Goal: Task Accomplishment & Management: Use online tool/utility

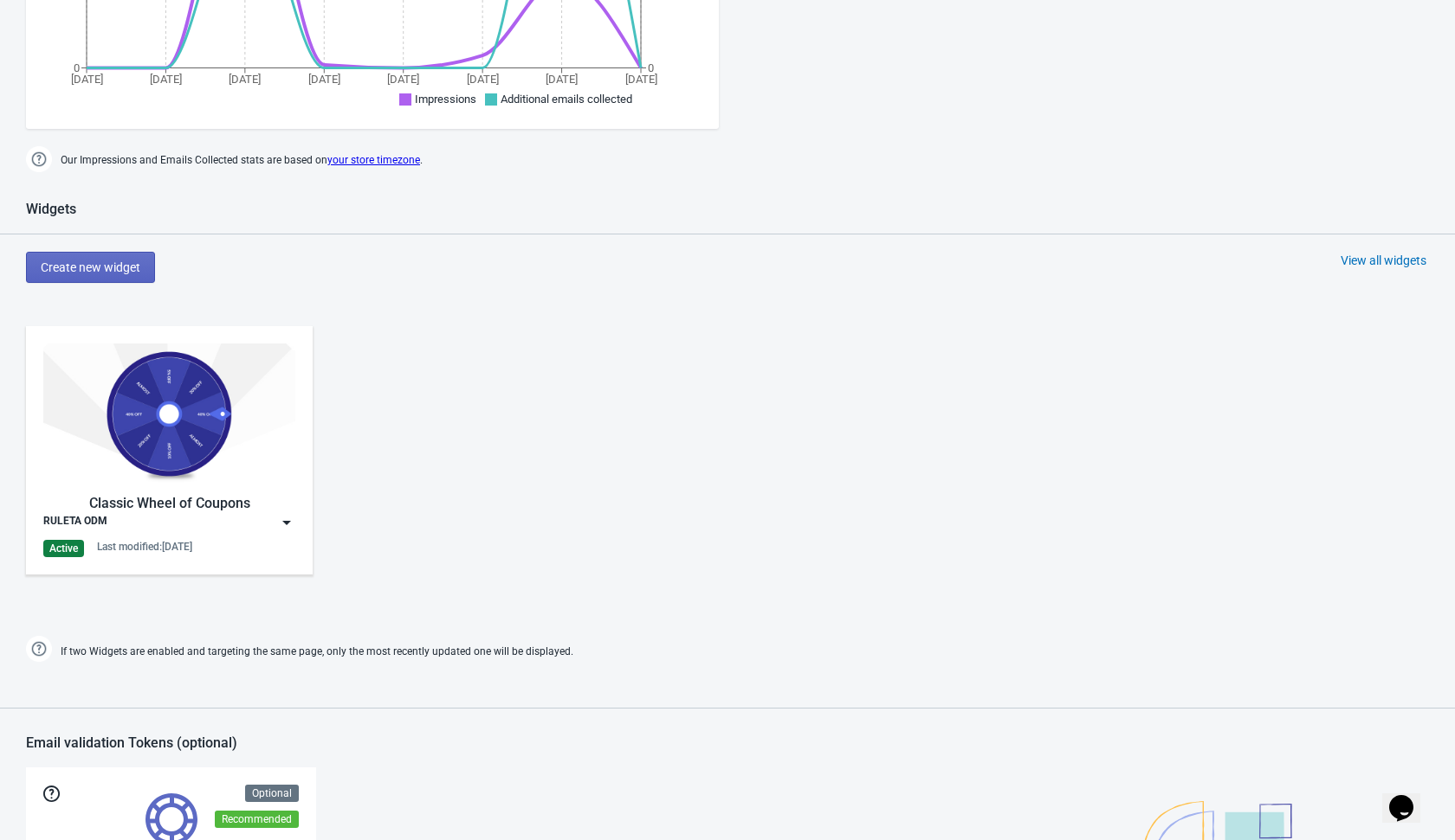
scroll to position [576, 0]
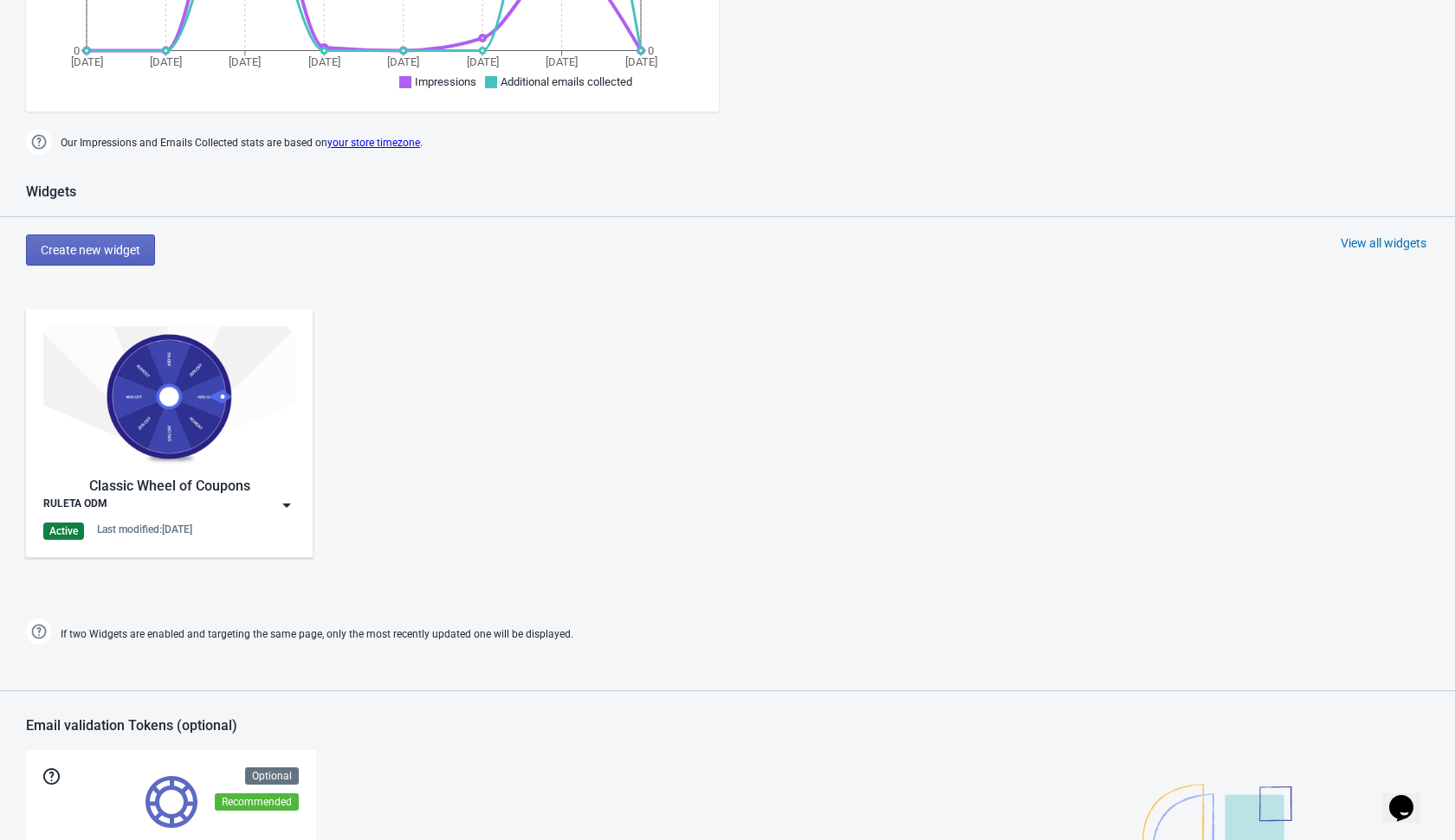
click at [291, 506] on img at bounding box center [287, 506] width 18 height 18
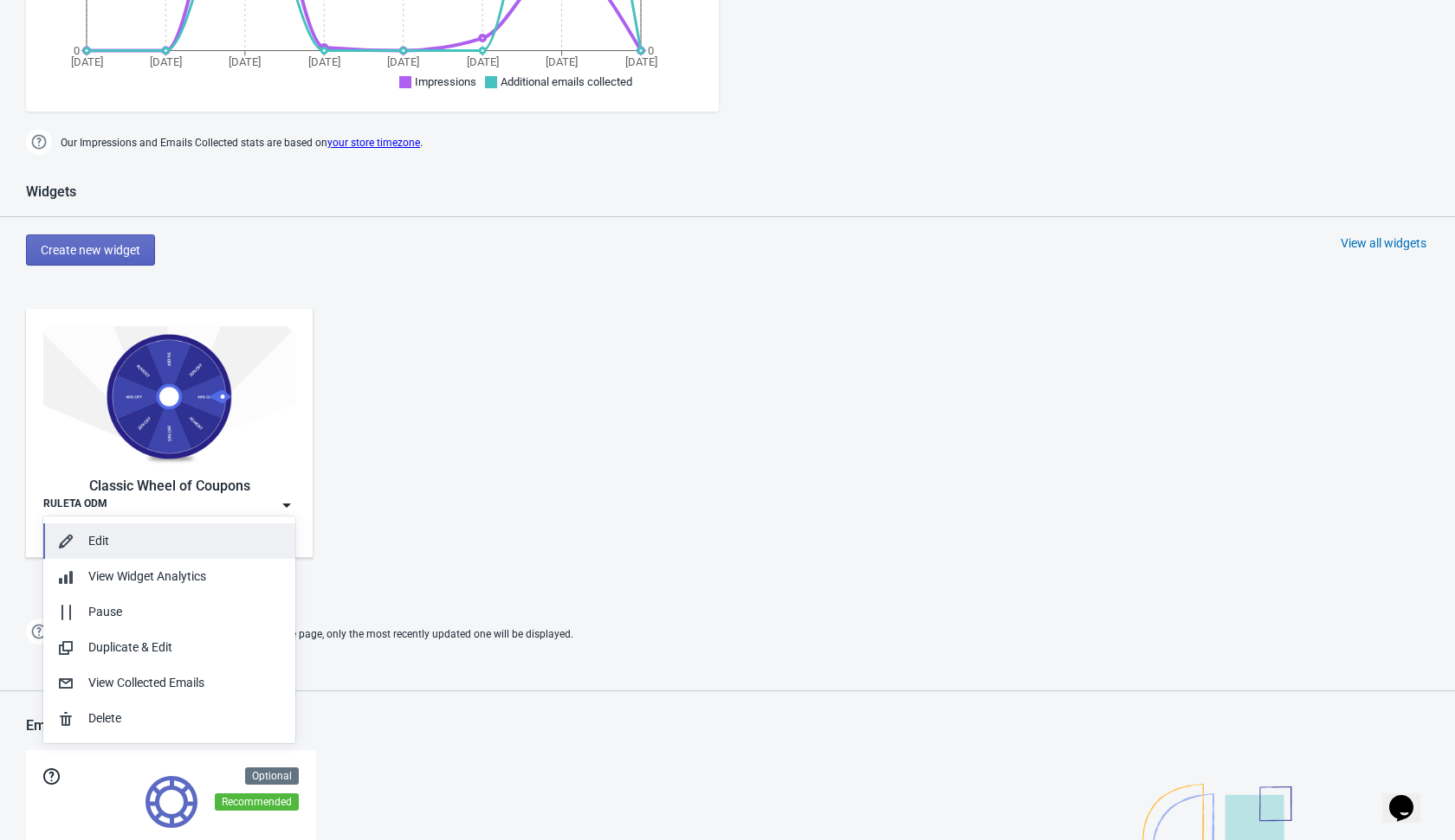
click at [211, 548] on div "Edit" at bounding box center [185, 542] width 193 height 18
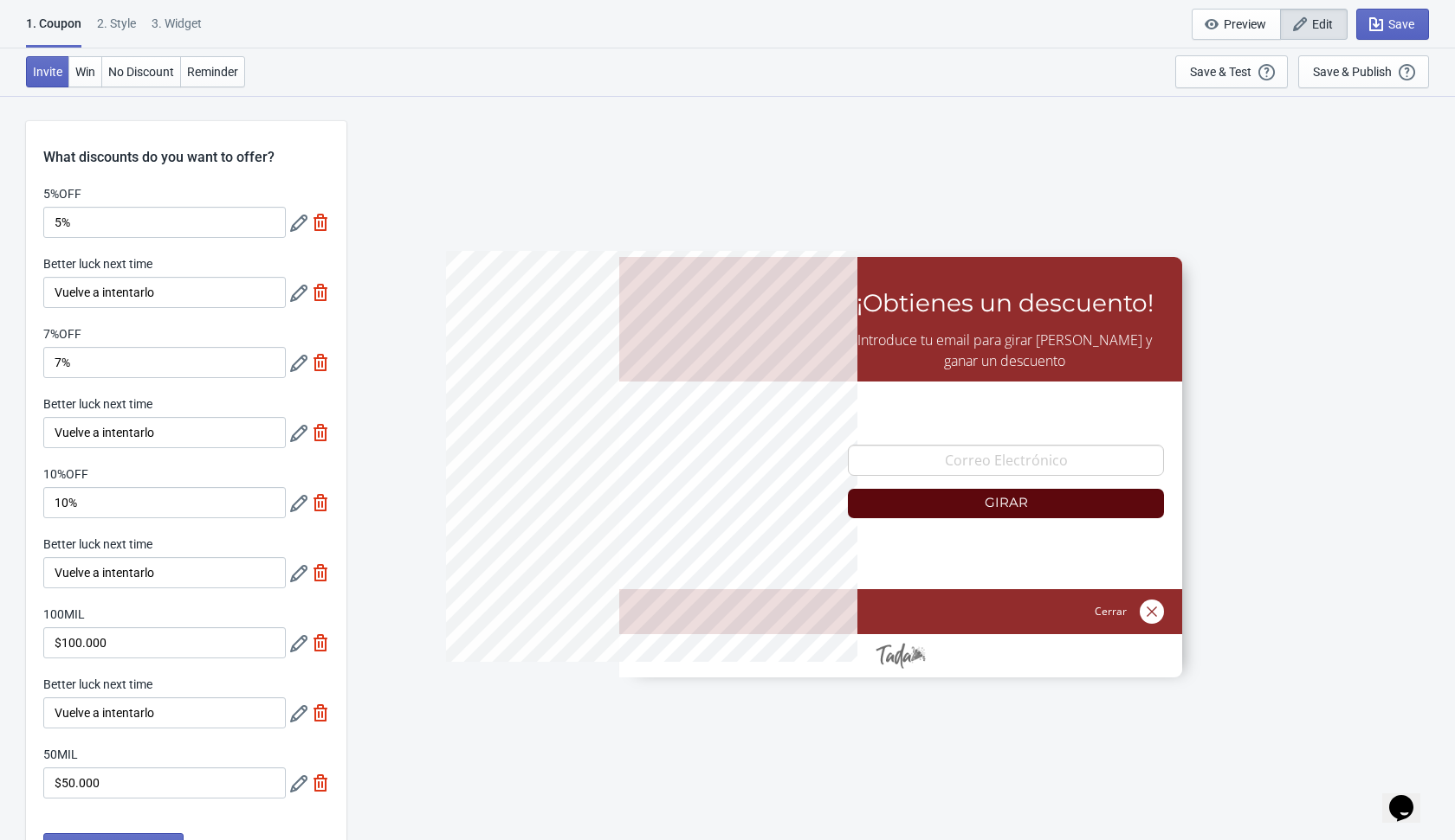
click at [247, 251] on div "5%OFF 5% Better luck next time Vuelve a intentarlo 7%OFF 7% Better luck next ti…" at bounding box center [185, 500] width 320 height 631
click at [297, 227] on icon at bounding box center [298, 224] width 18 height 18
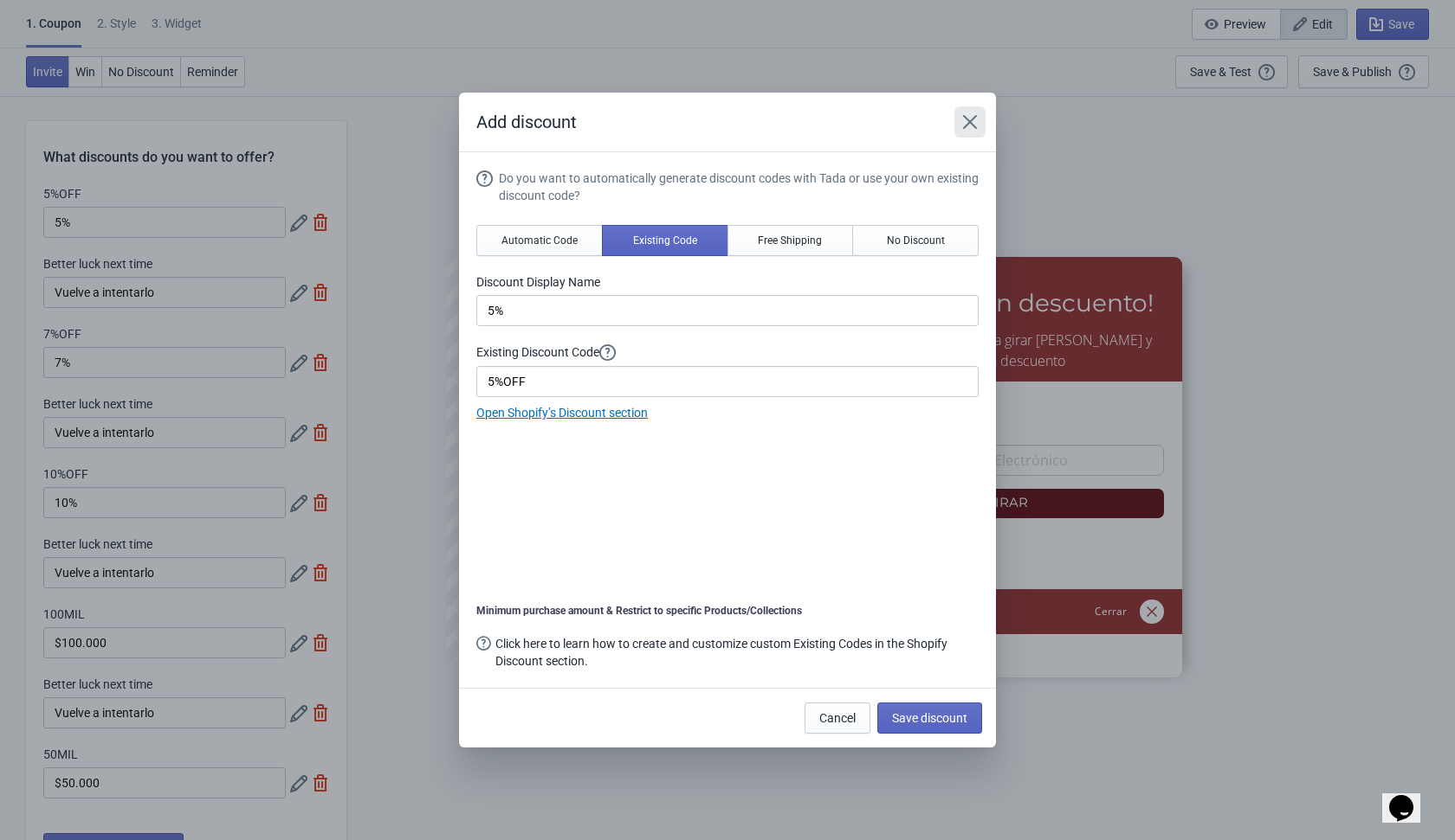
click at [965, 125] on icon "Close" at bounding box center [969, 122] width 14 height 14
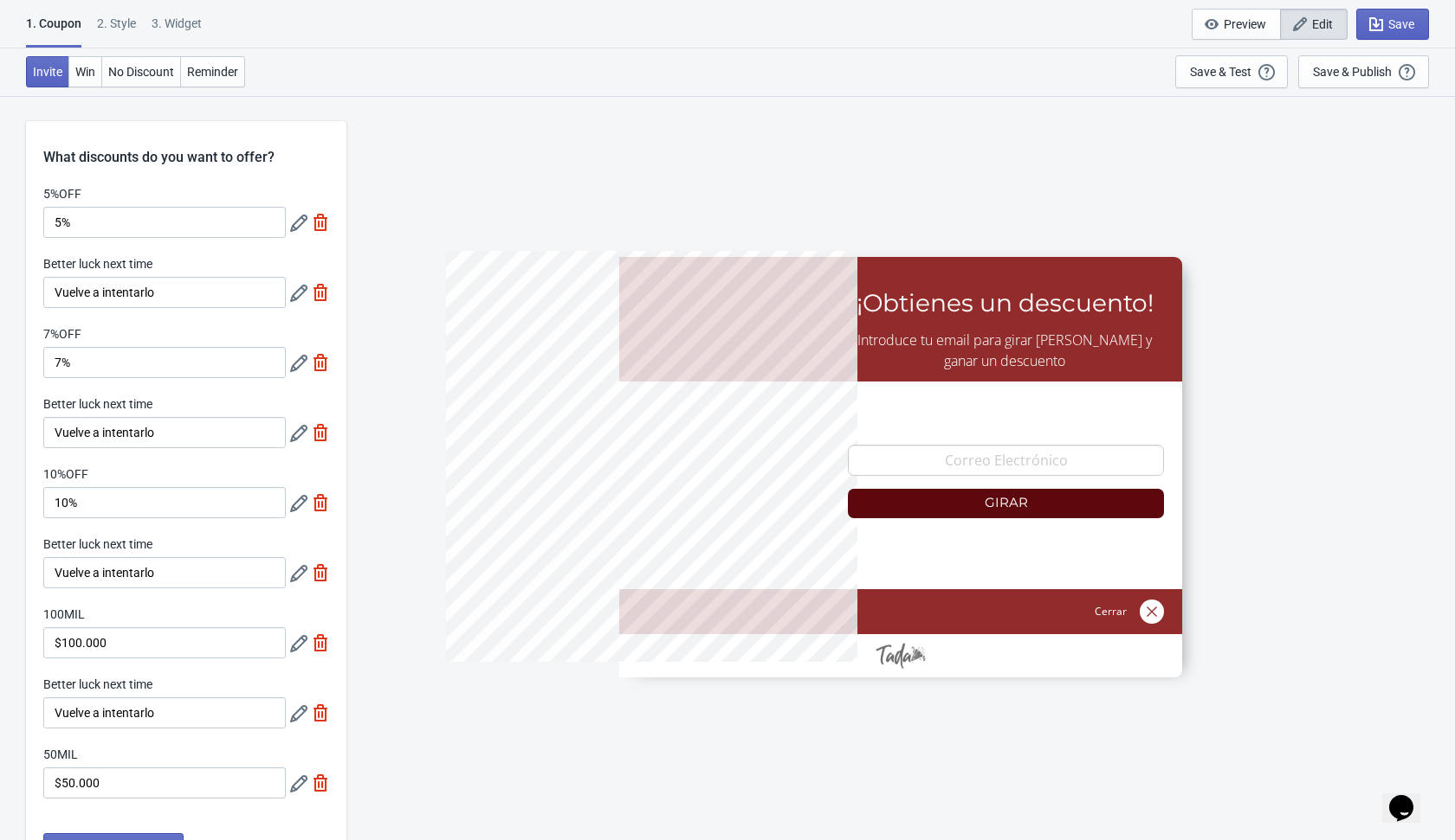
click at [297, 296] on icon at bounding box center [298, 293] width 18 height 18
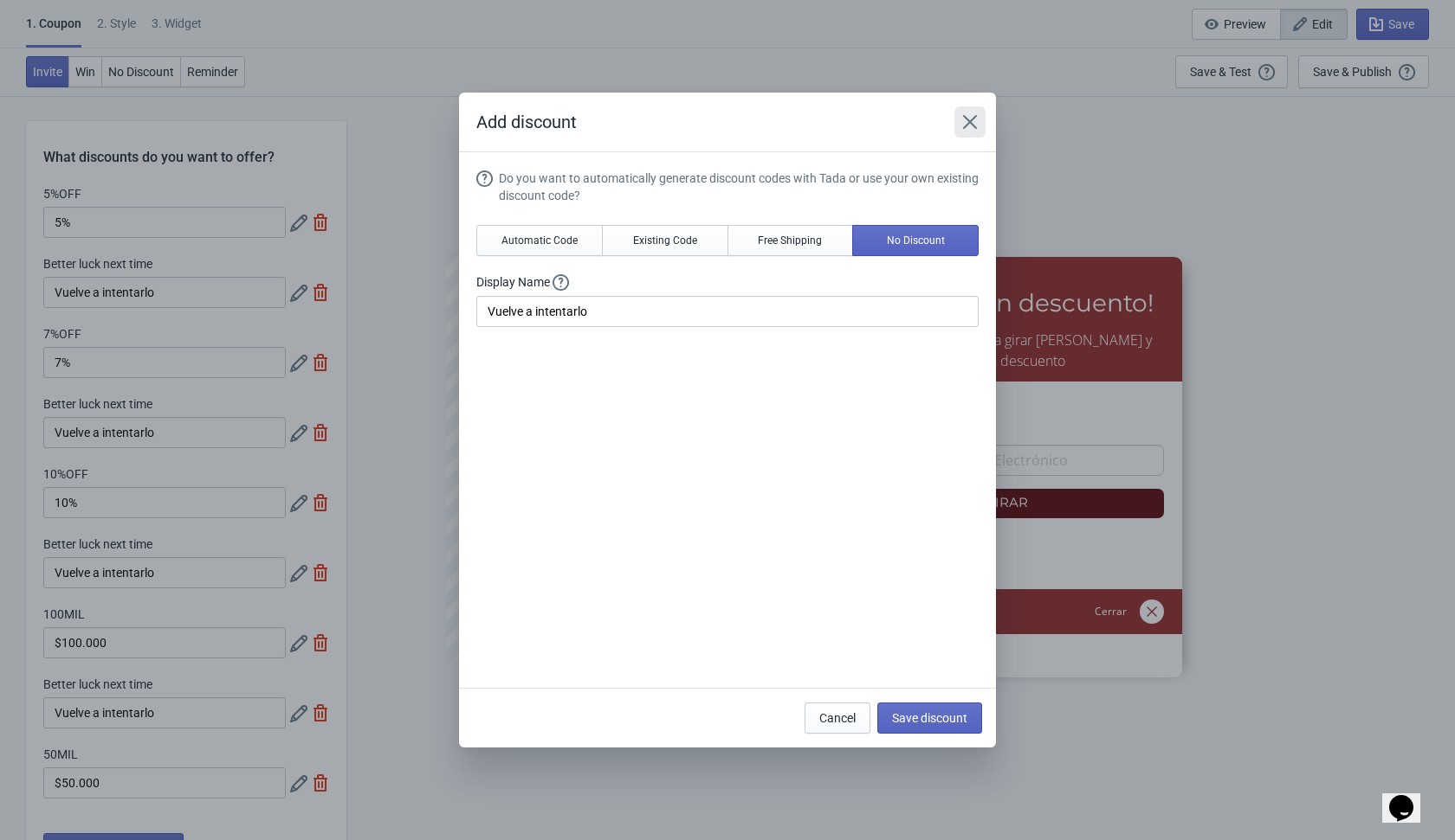
click at [965, 118] on icon "Close" at bounding box center [969, 122] width 14 height 14
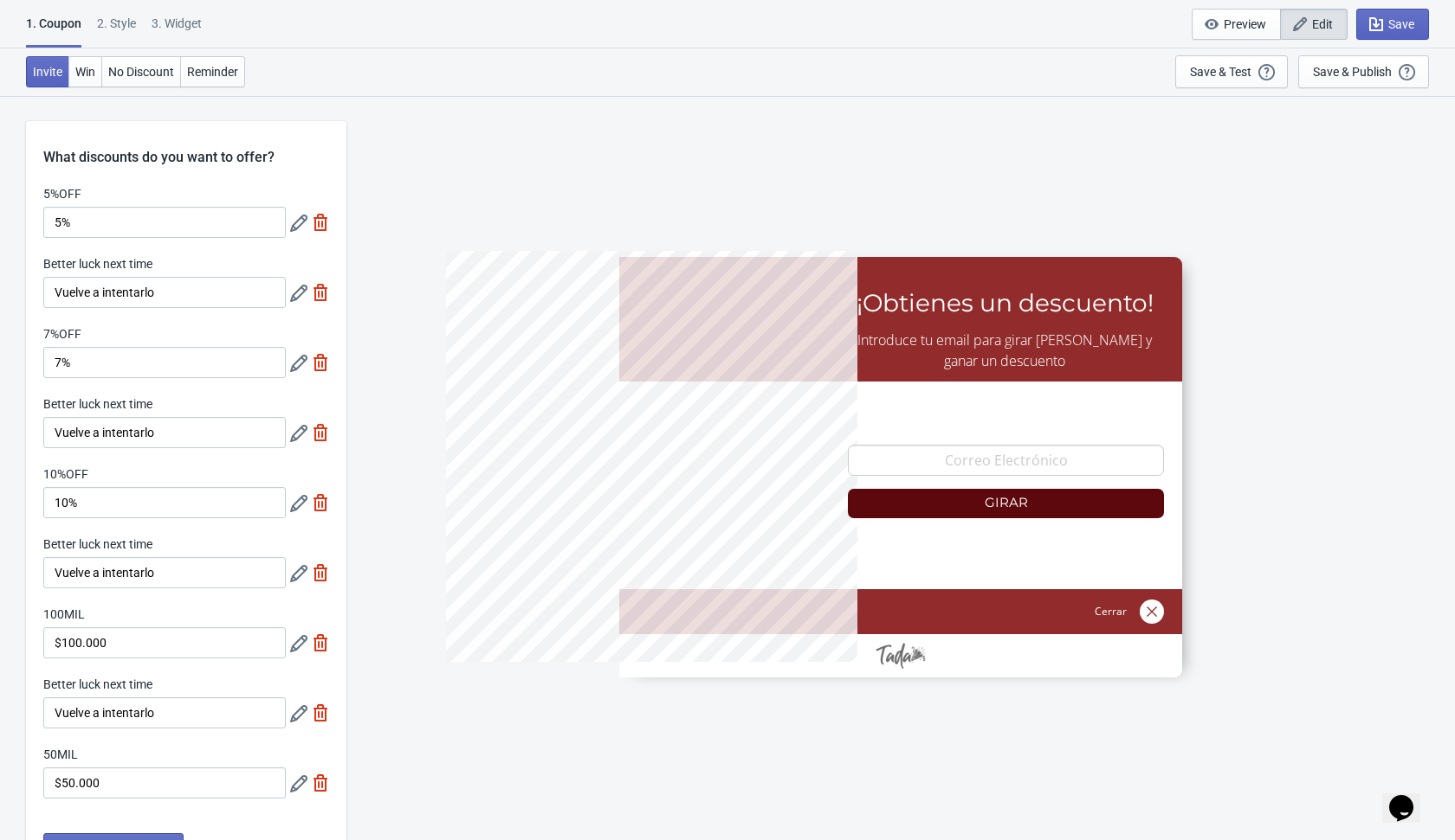
click at [296, 368] on icon at bounding box center [298, 363] width 18 height 18
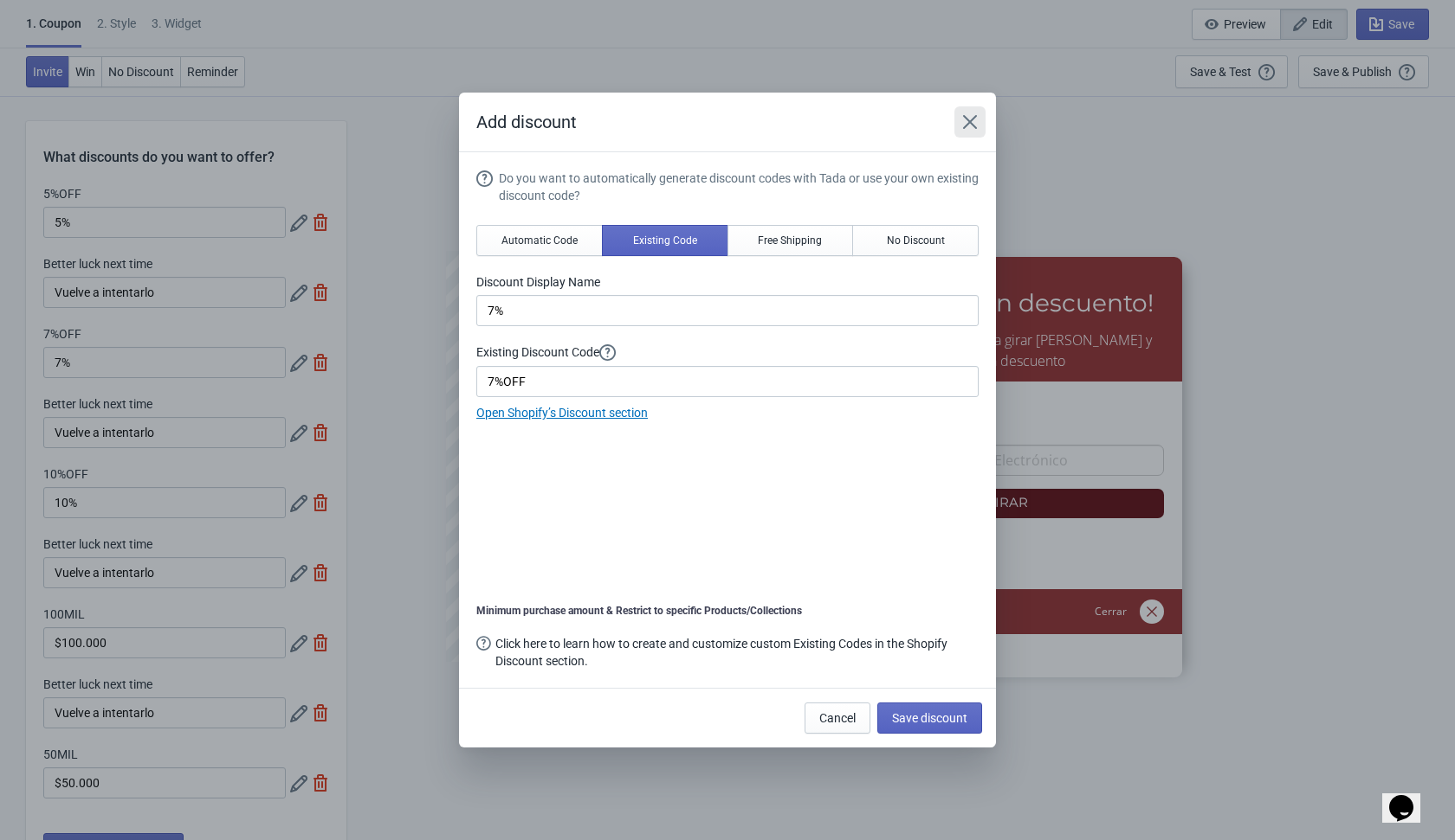
click at [974, 124] on icon "Close" at bounding box center [970, 122] width 18 height 18
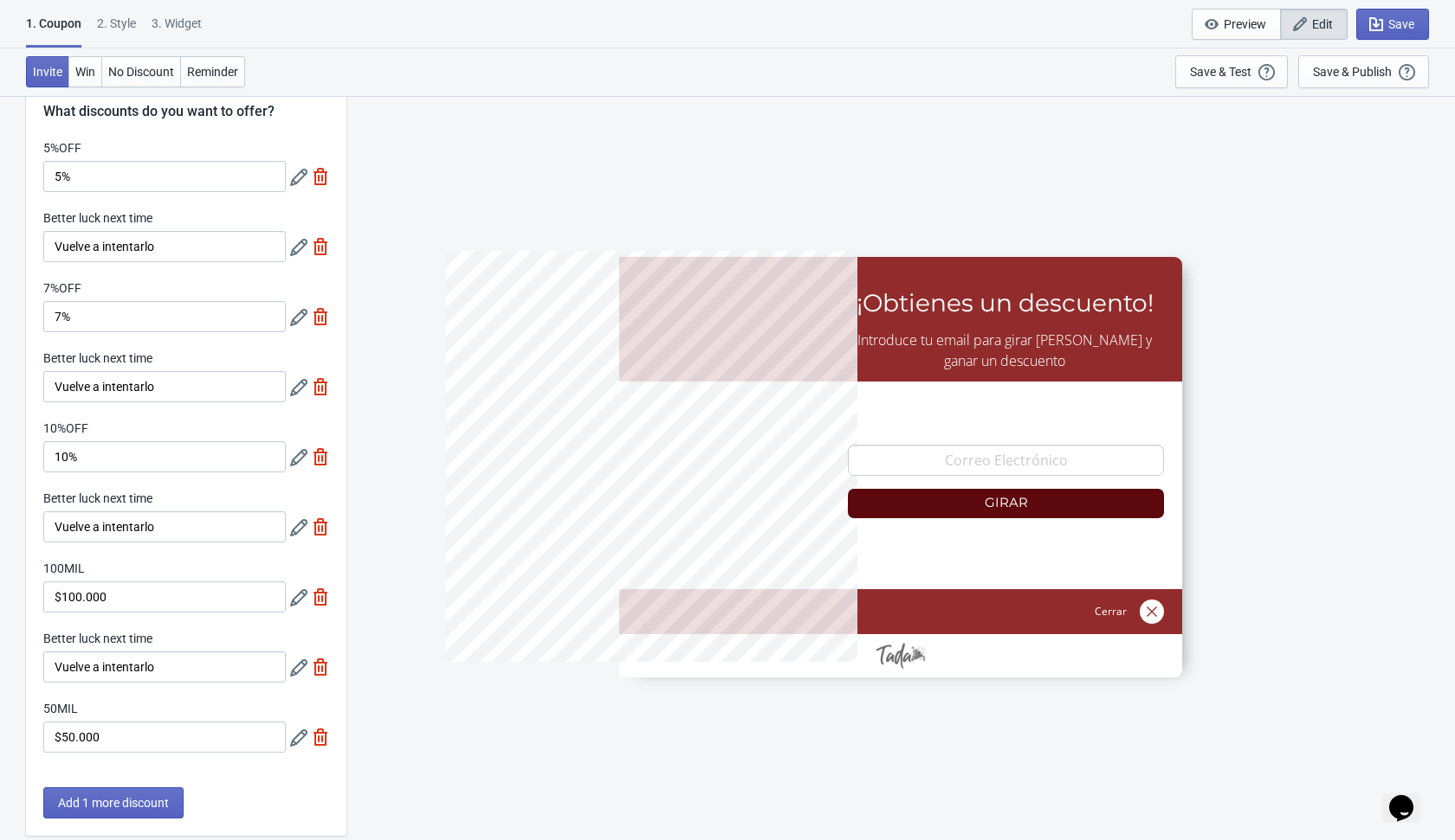
scroll to position [53, 0]
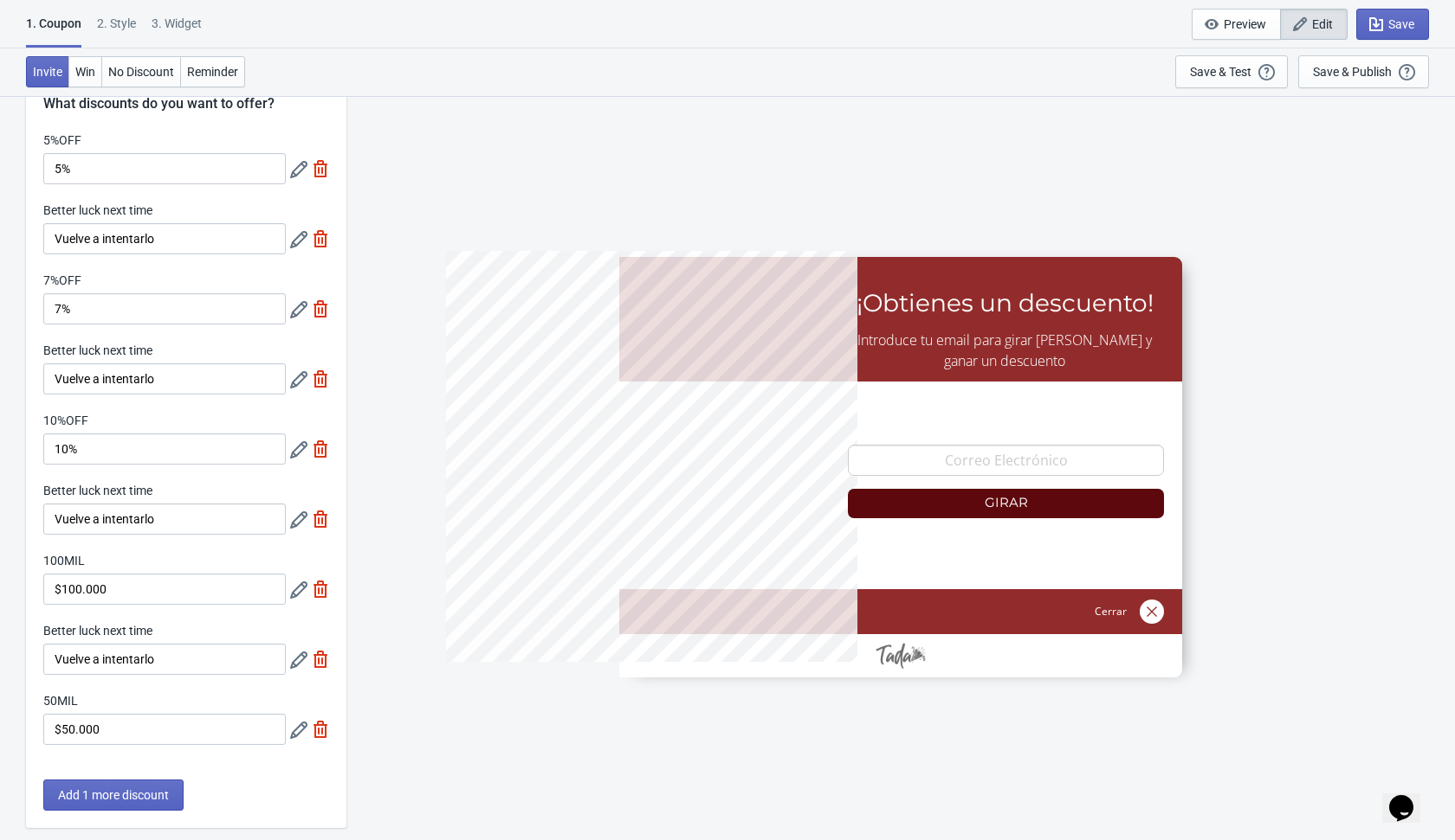
click at [298, 380] on icon at bounding box center [298, 380] width 18 height 18
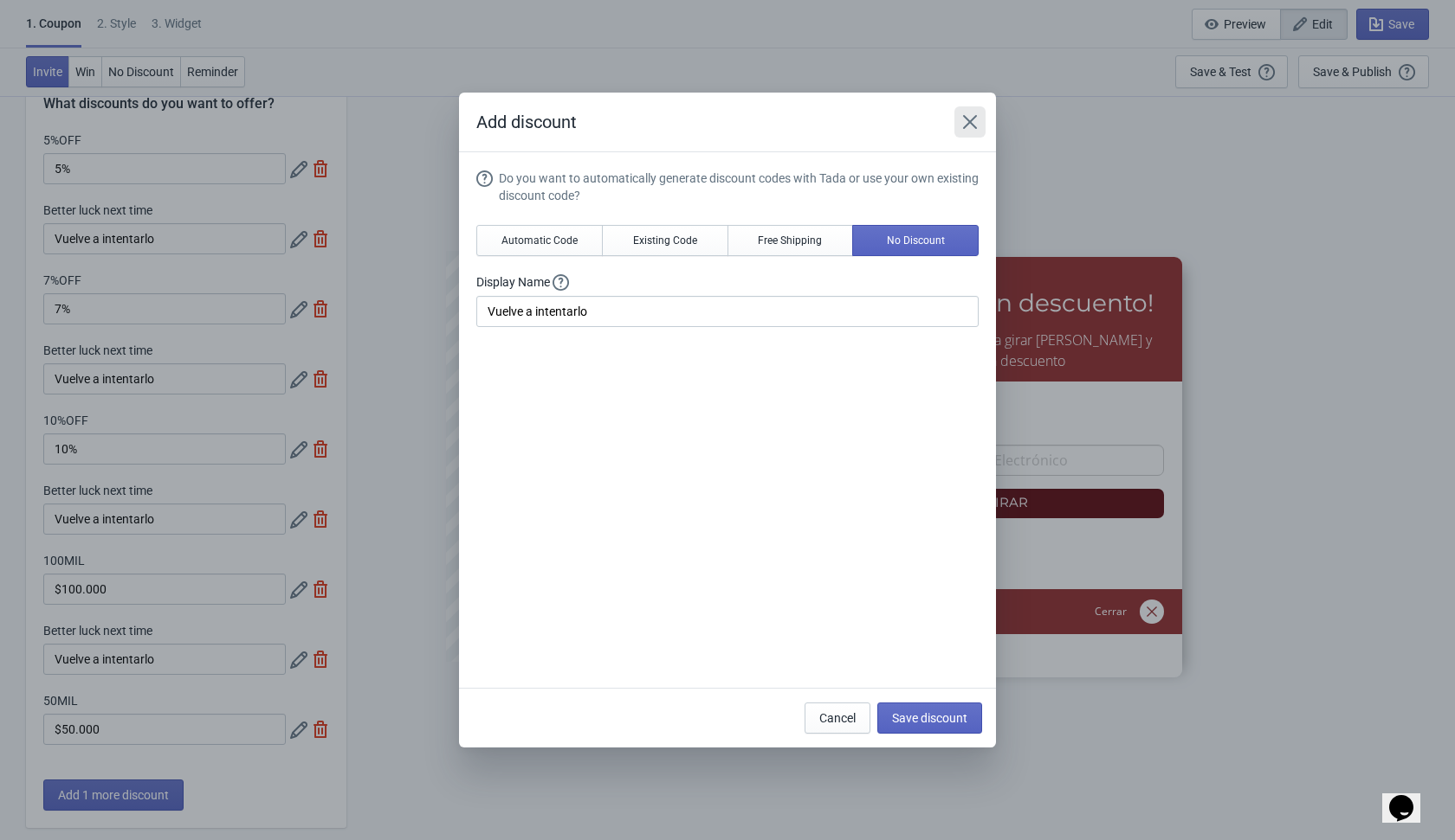
click at [983, 117] on button "Close" at bounding box center [970, 122] width 32 height 32
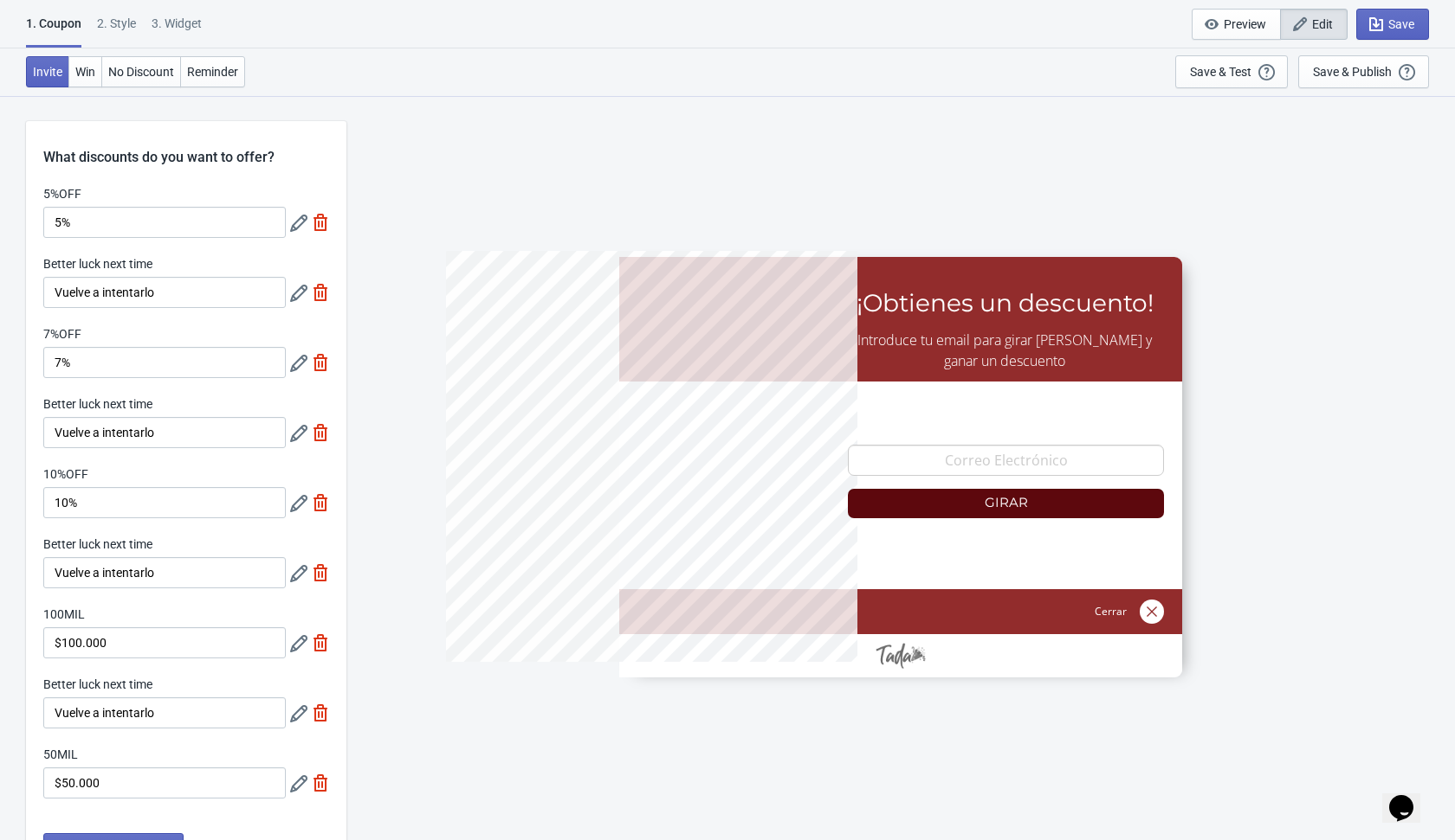
scroll to position [53, 0]
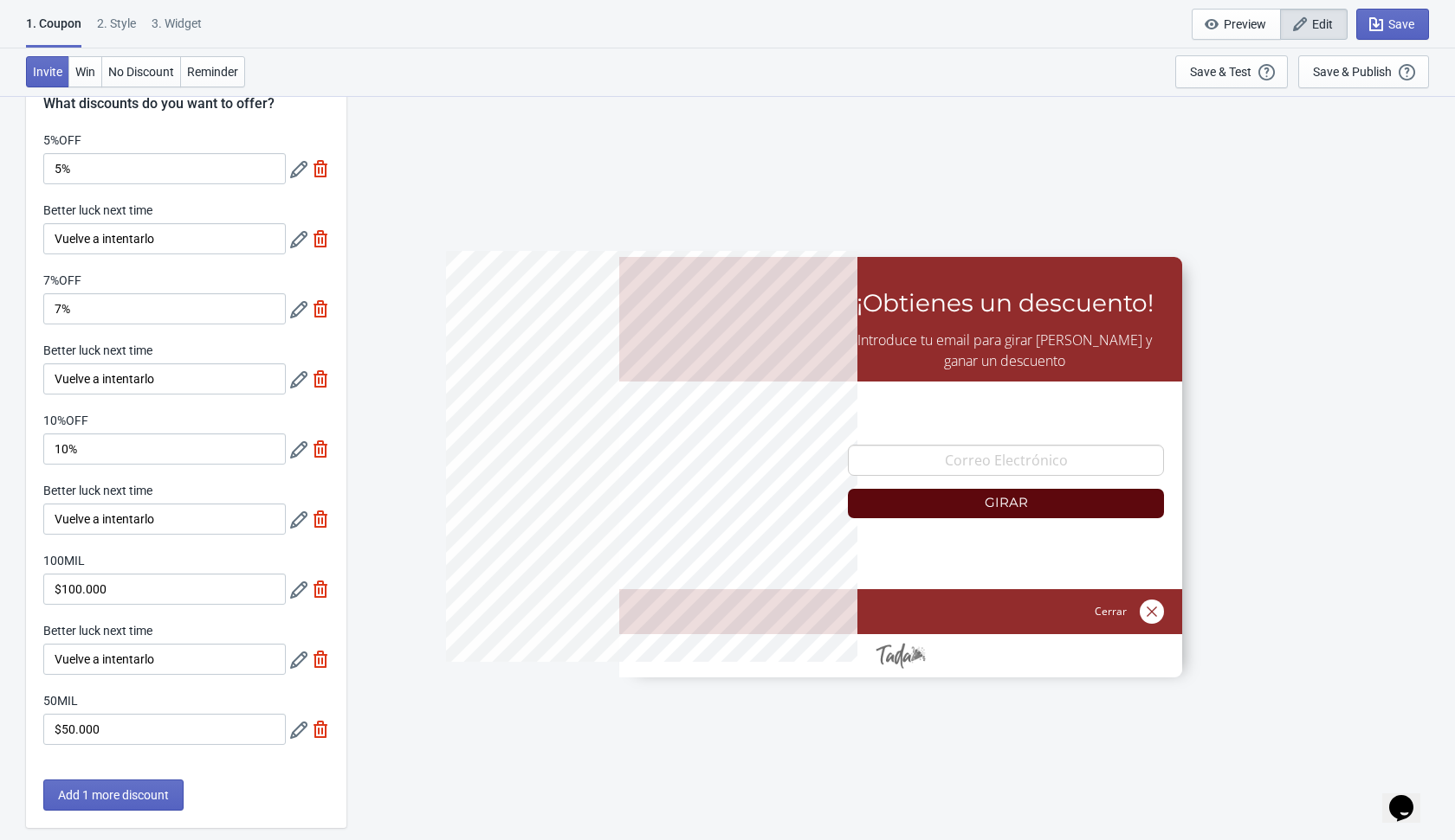
click at [298, 449] on icon at bounding box center [298, 450] width 18 height 18
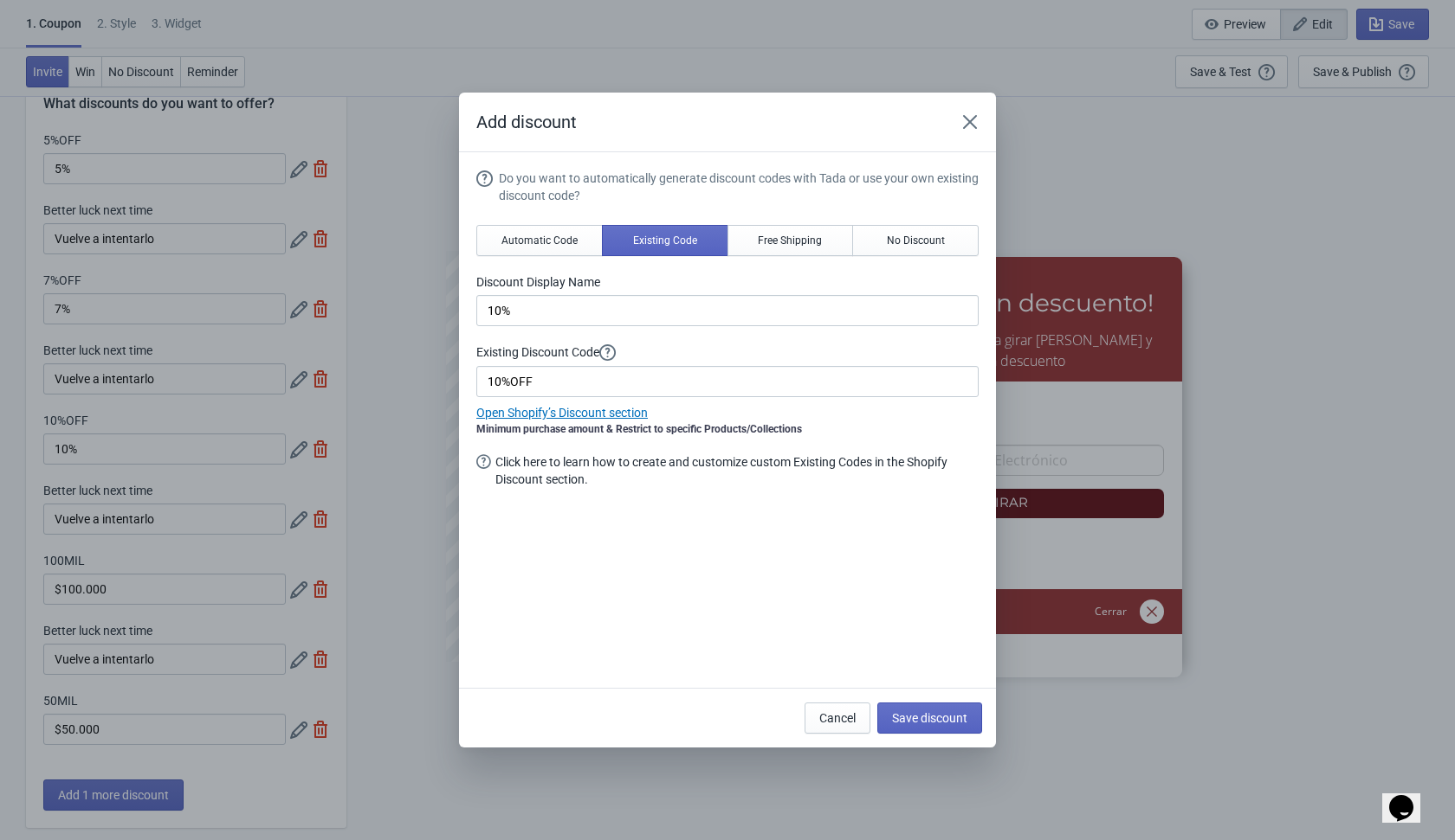
scroll to position [0, 0]
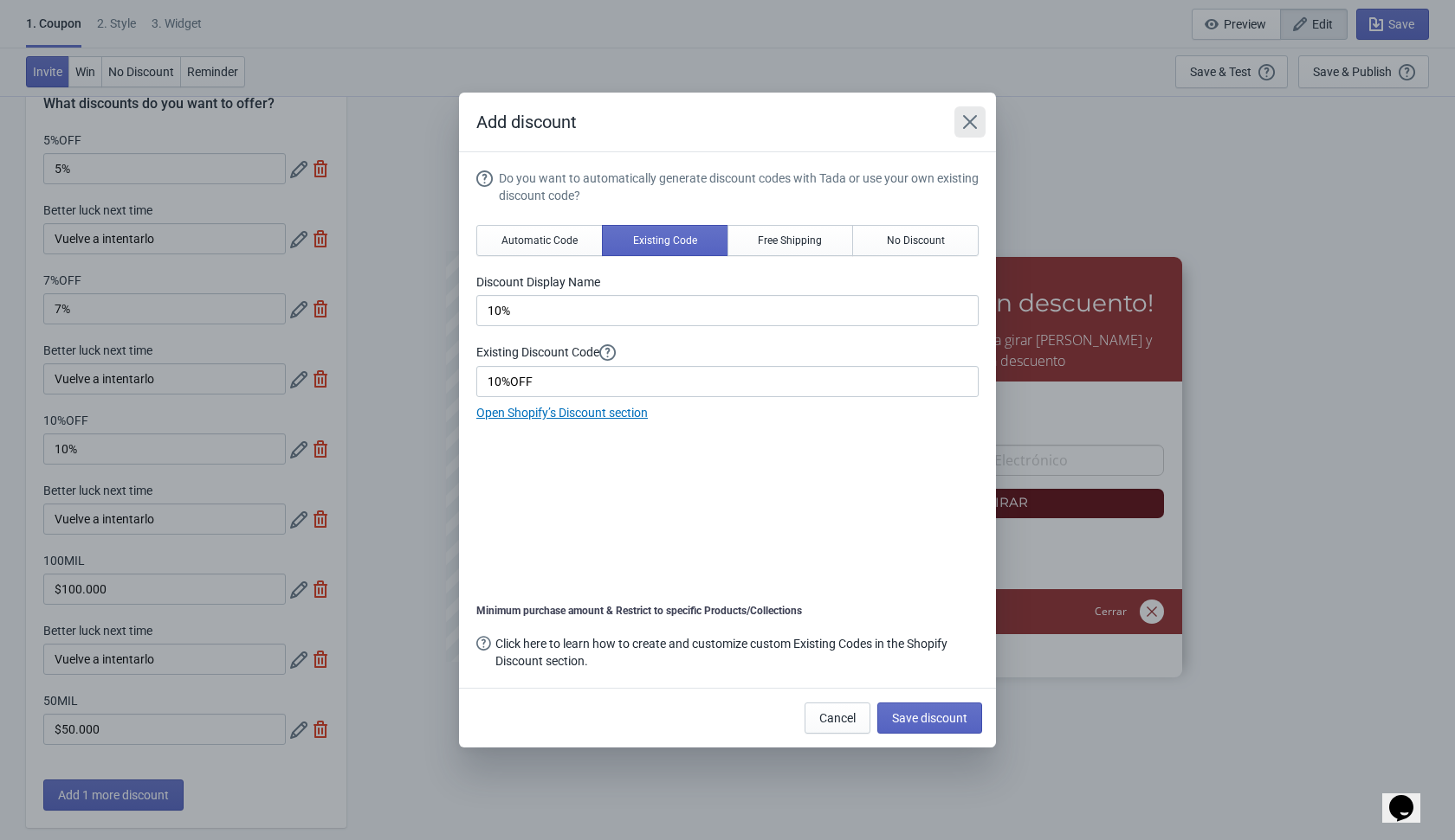
click at [966, 125] on icon "Close" at bounding box center [969, 122] width 14 height 14
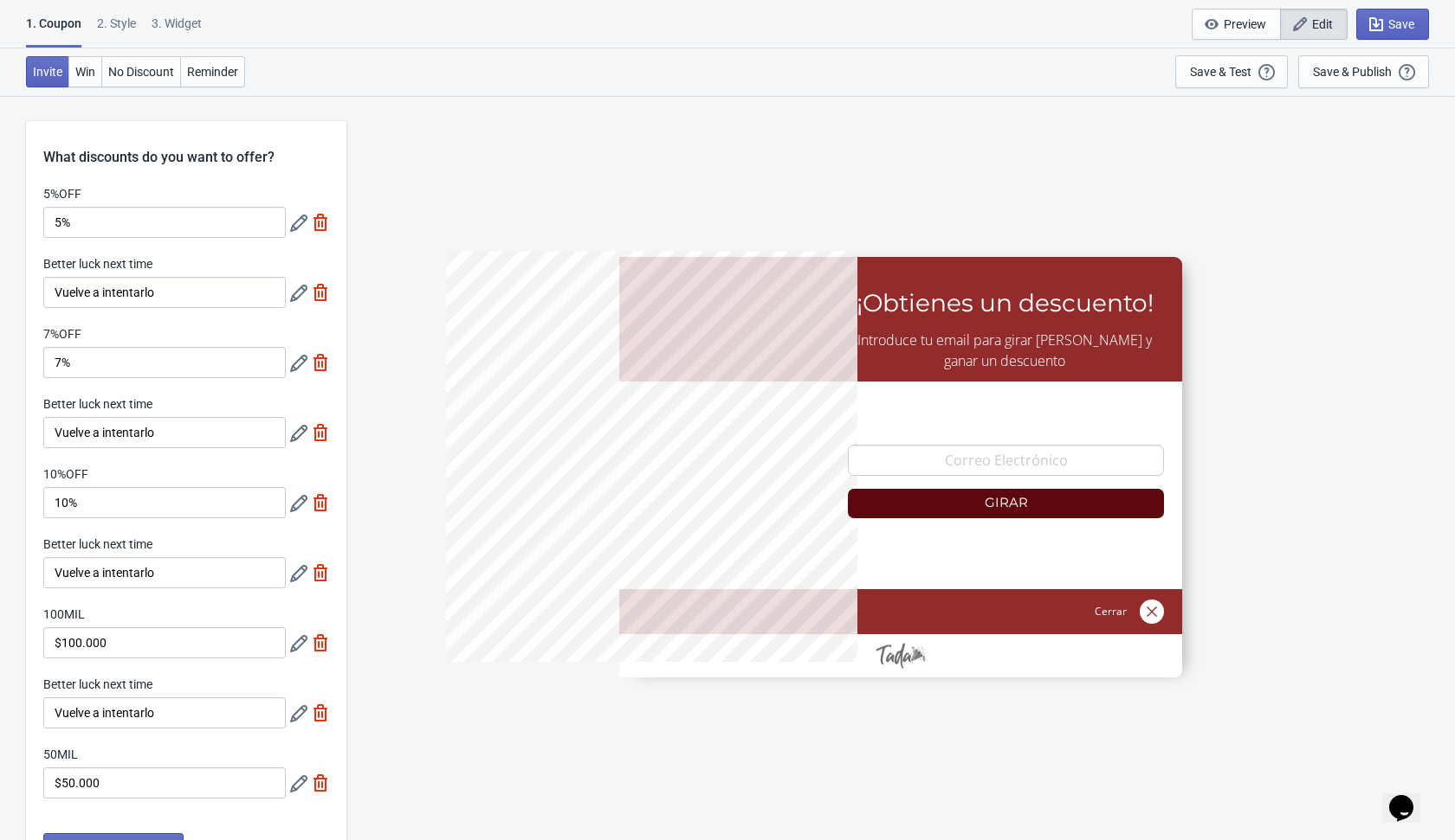
scroll to position [53, 0]
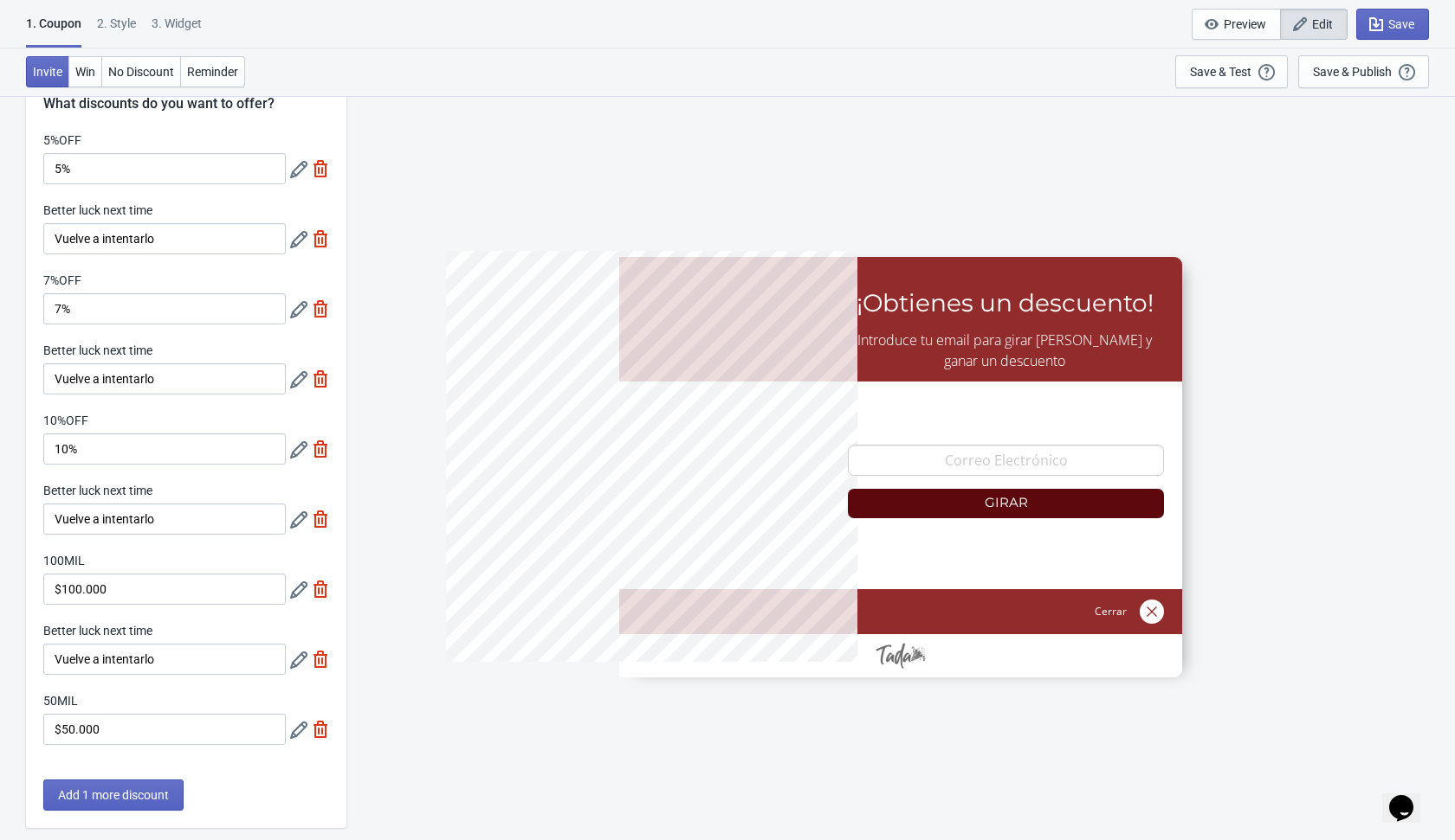
click at [295, 380] on icon at bounding box center [298, 380] width 18 height 18
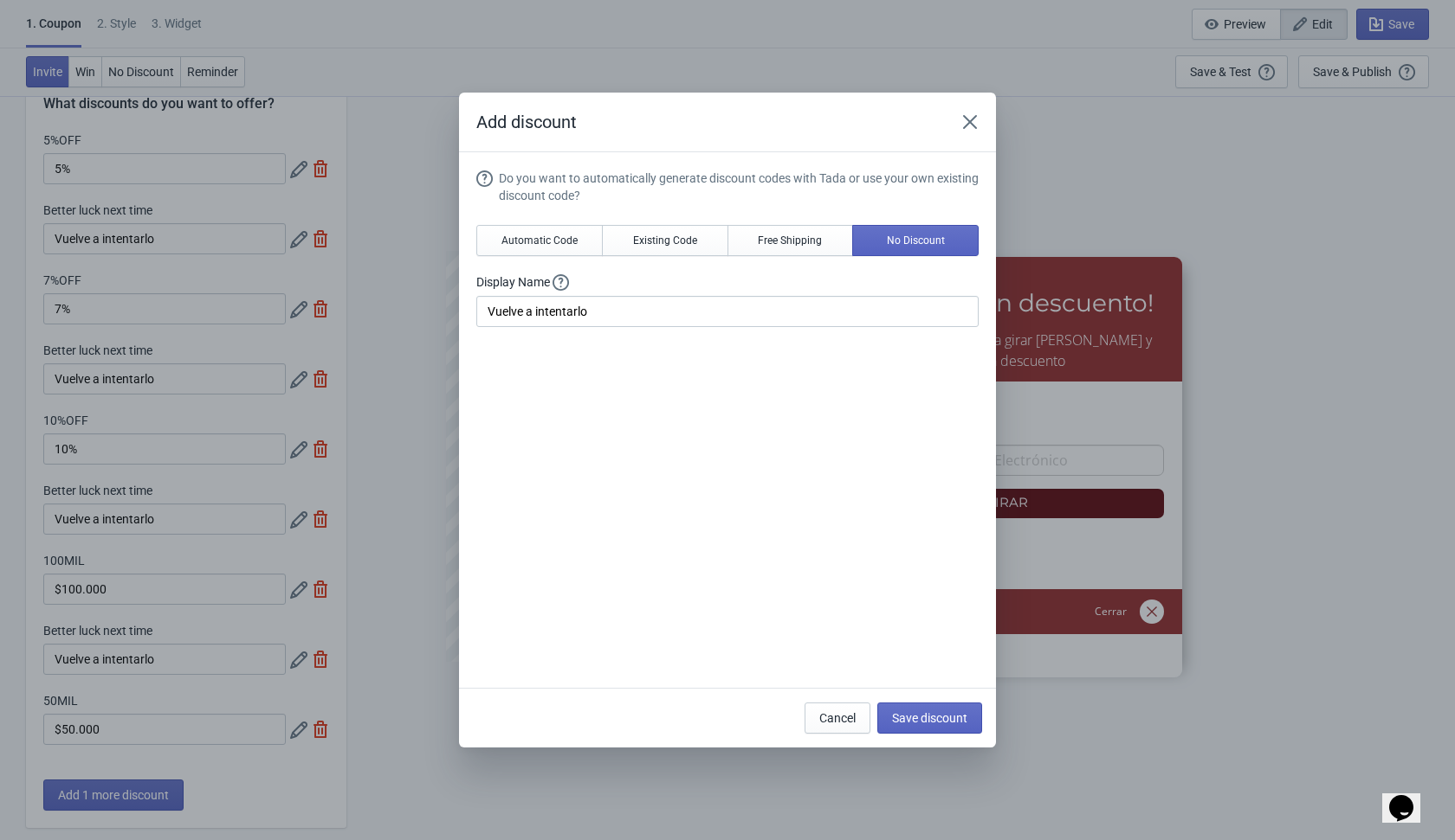
scroll to position [0, 0]
click at [968, 113] on icon "Close" at bounding box center [970, 122] width 18 height 18
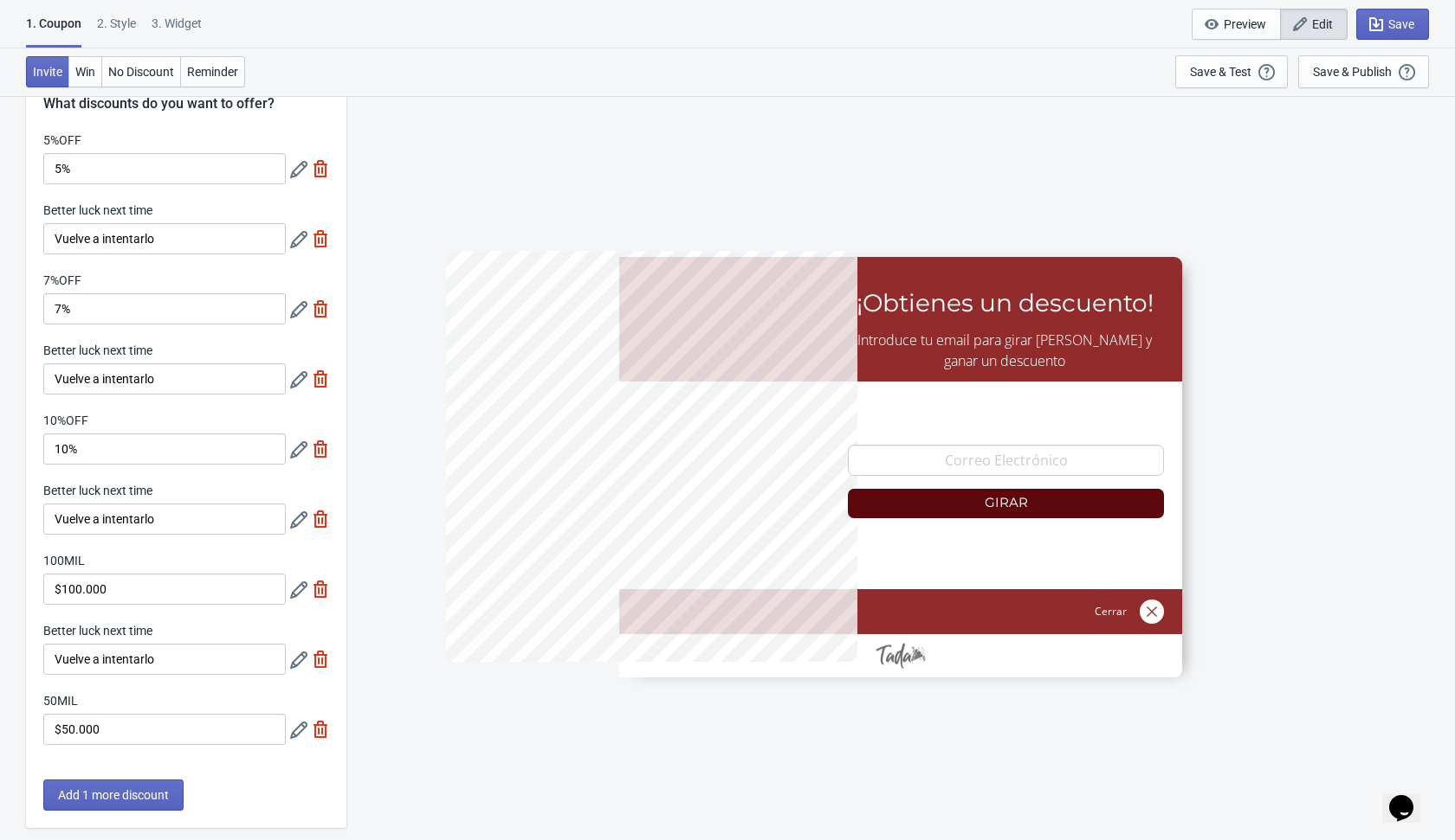
click at [297, 526] on icon at bounding box center [298, 520] width 18 height 18
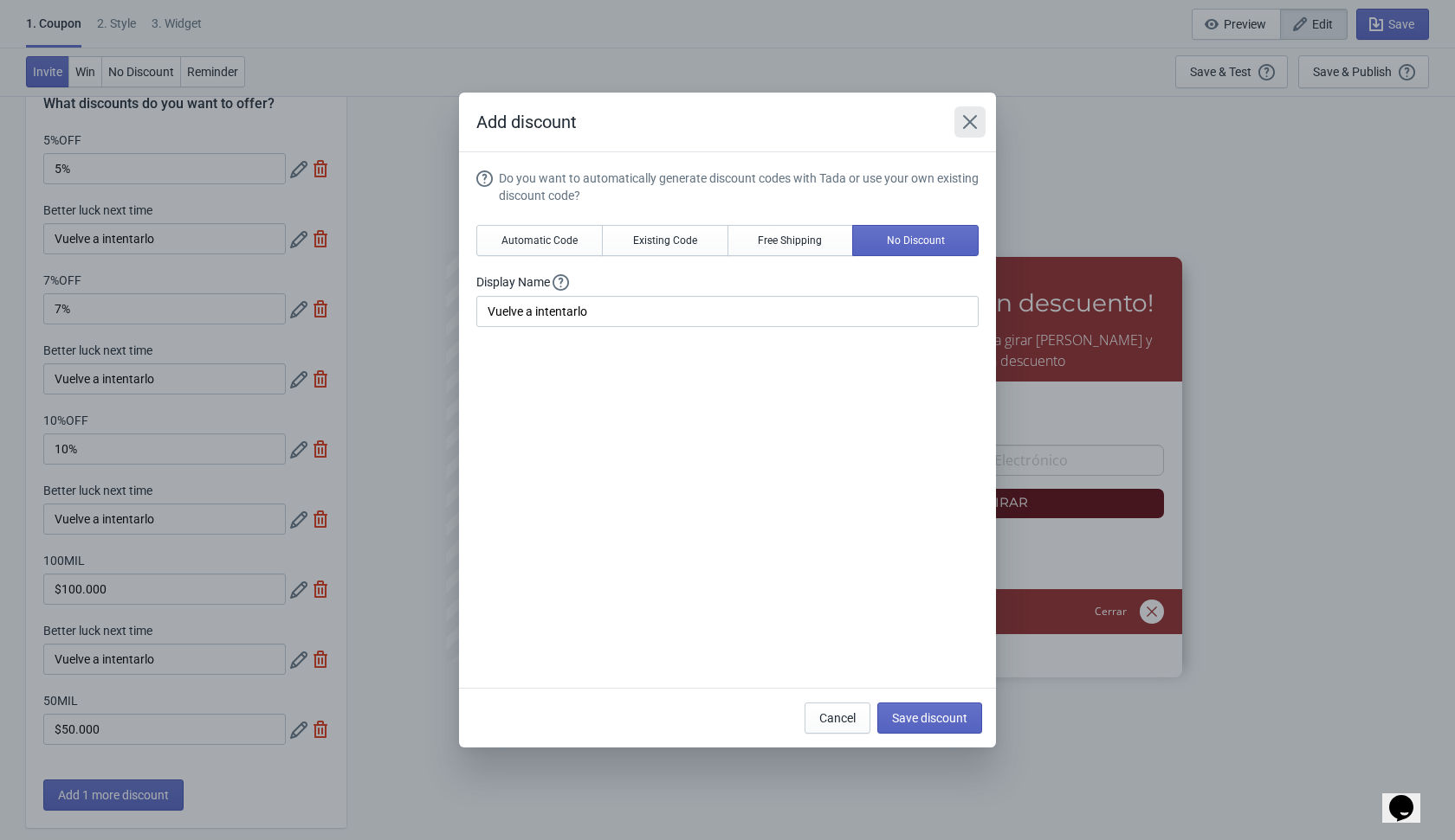
click at [964, 120] on icon "Close" at bounding box center [970, 122] width 18 height 18
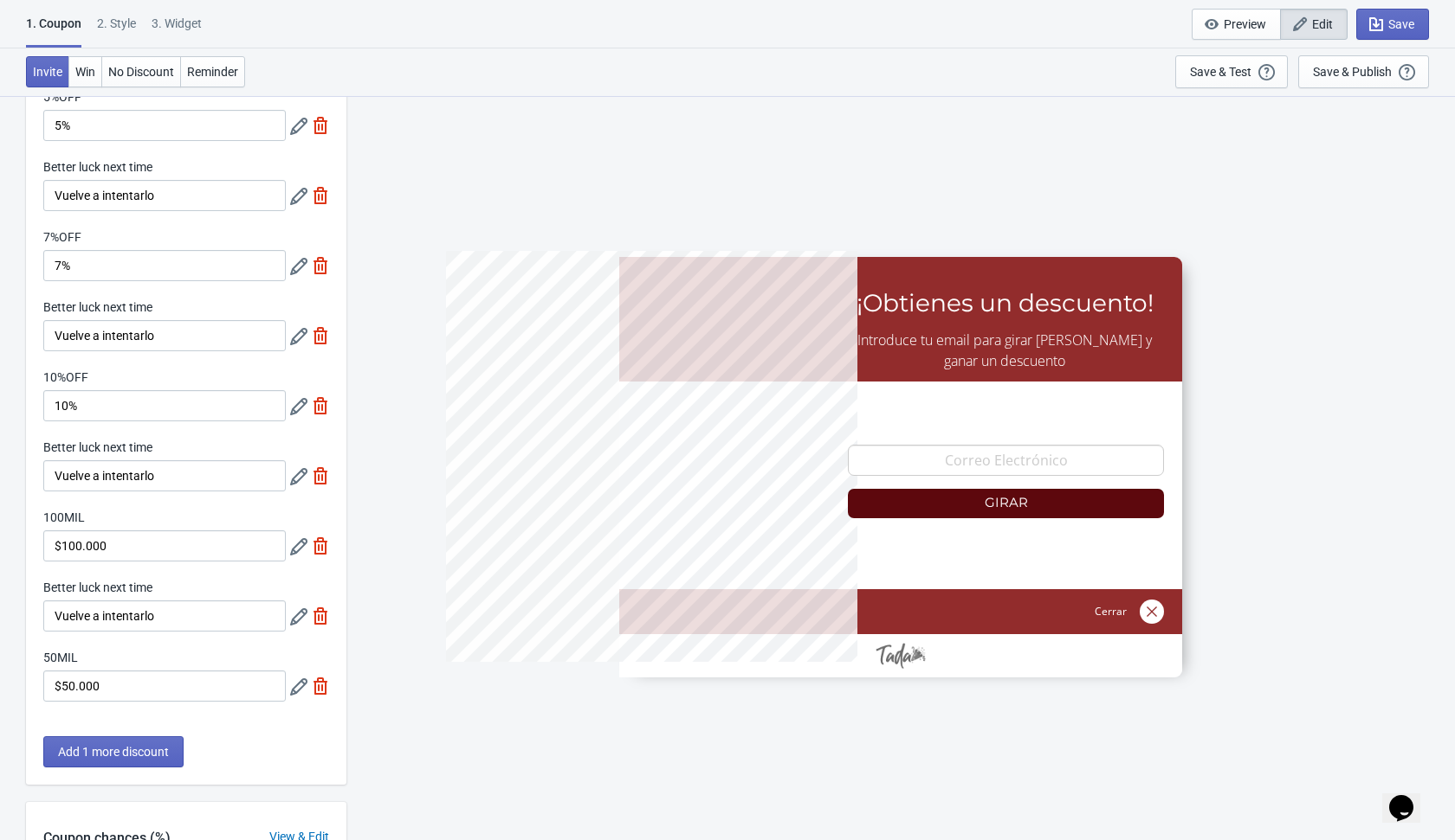
scroll to position [115, 0]
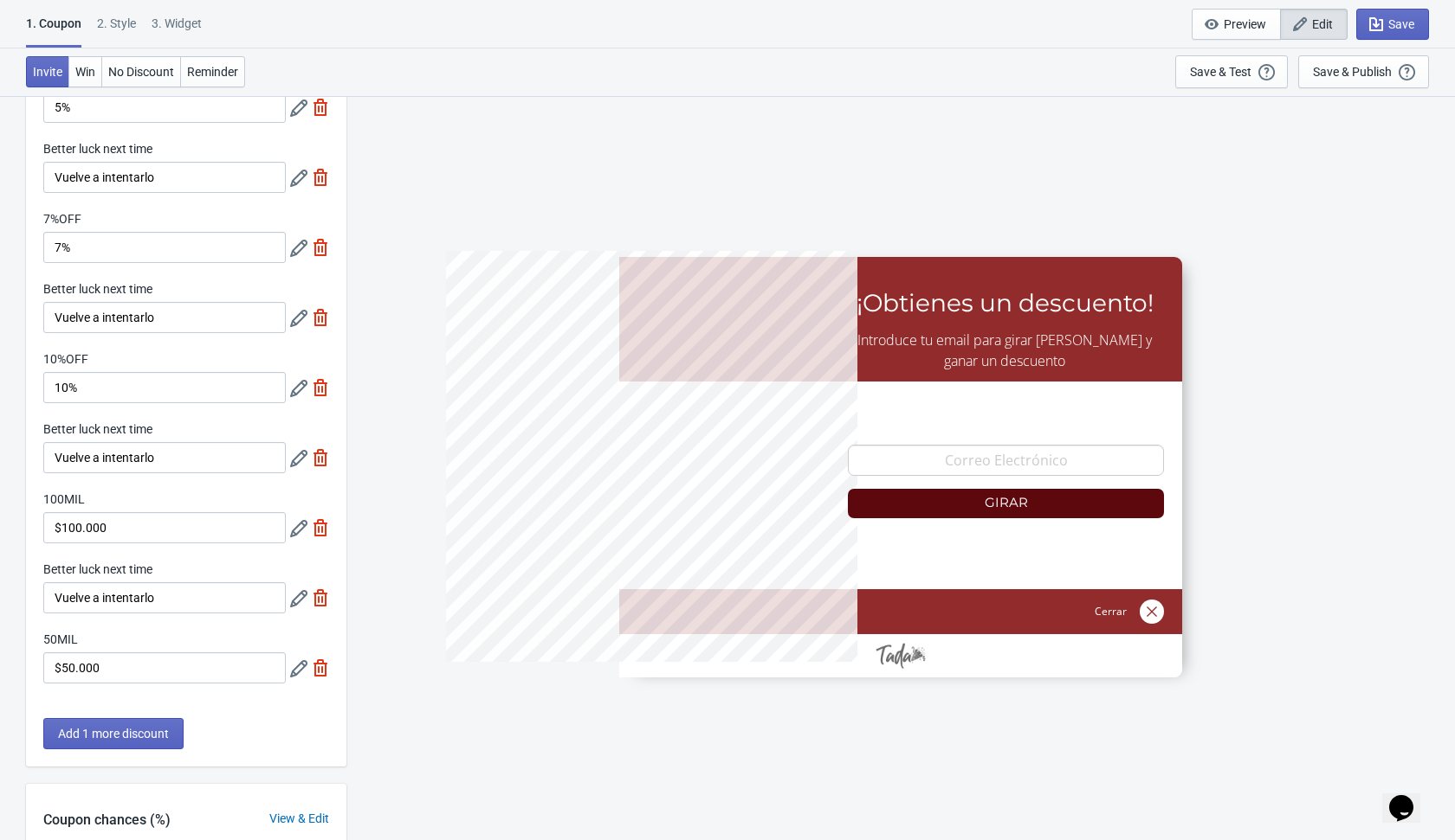
click at [298, 532] on icon at bounding box center [298, 529] width 18 height 18
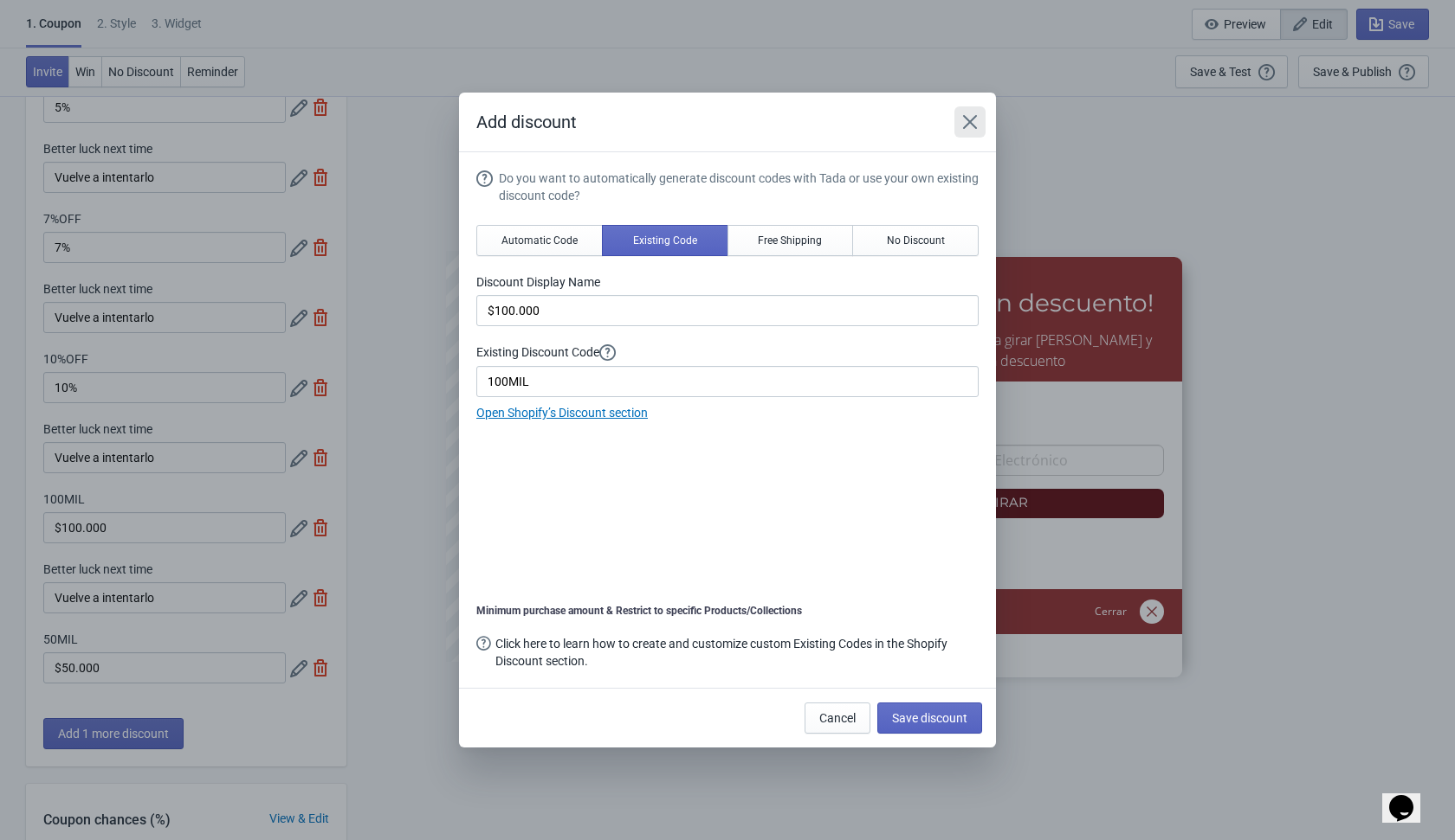
click at [967, 118] on icon "Close" at bounding box center [970, 122] width 18 height 18
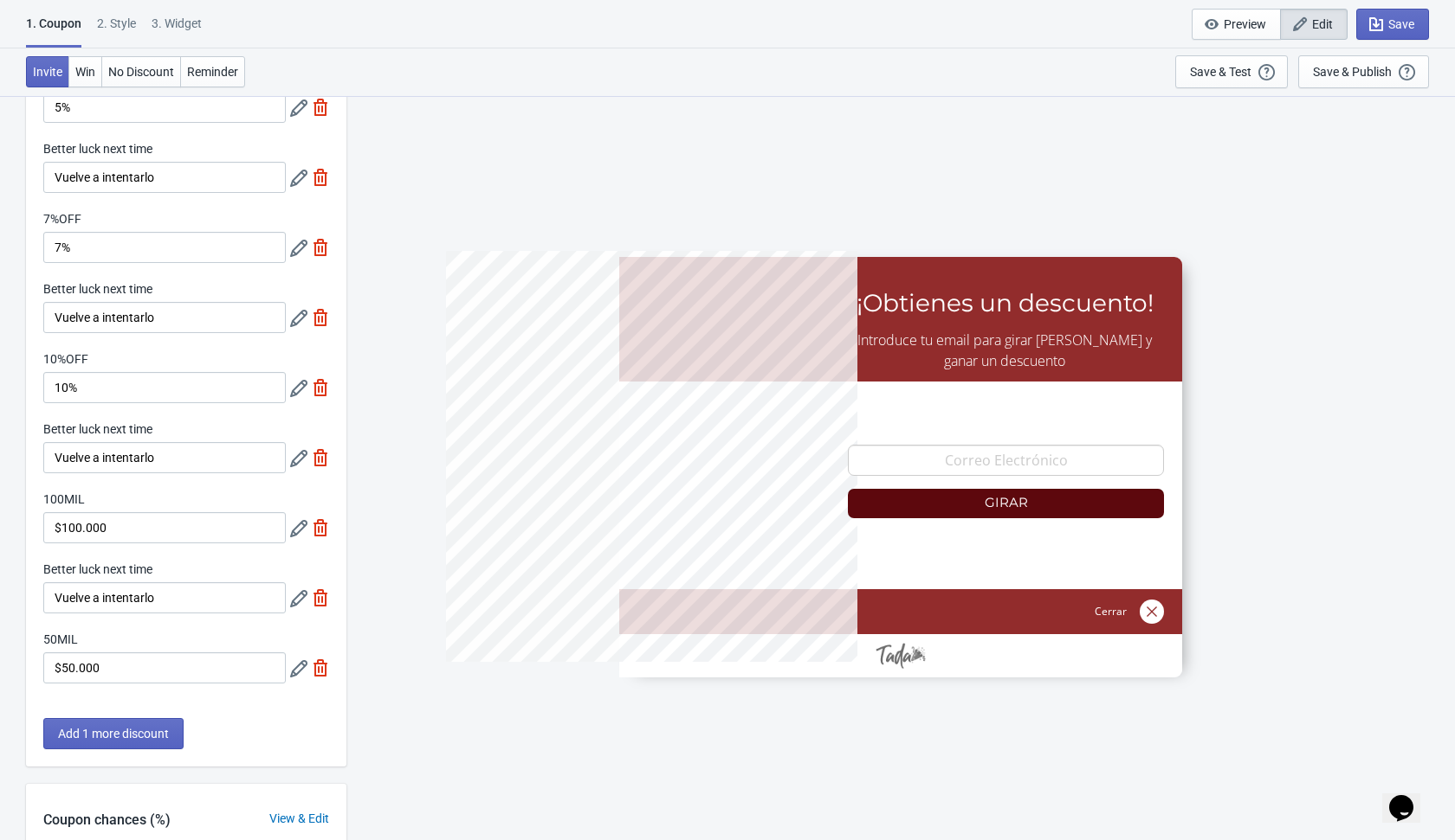
click at [298, 605] on icon at bounding box center [298, 599] width 18 height 18
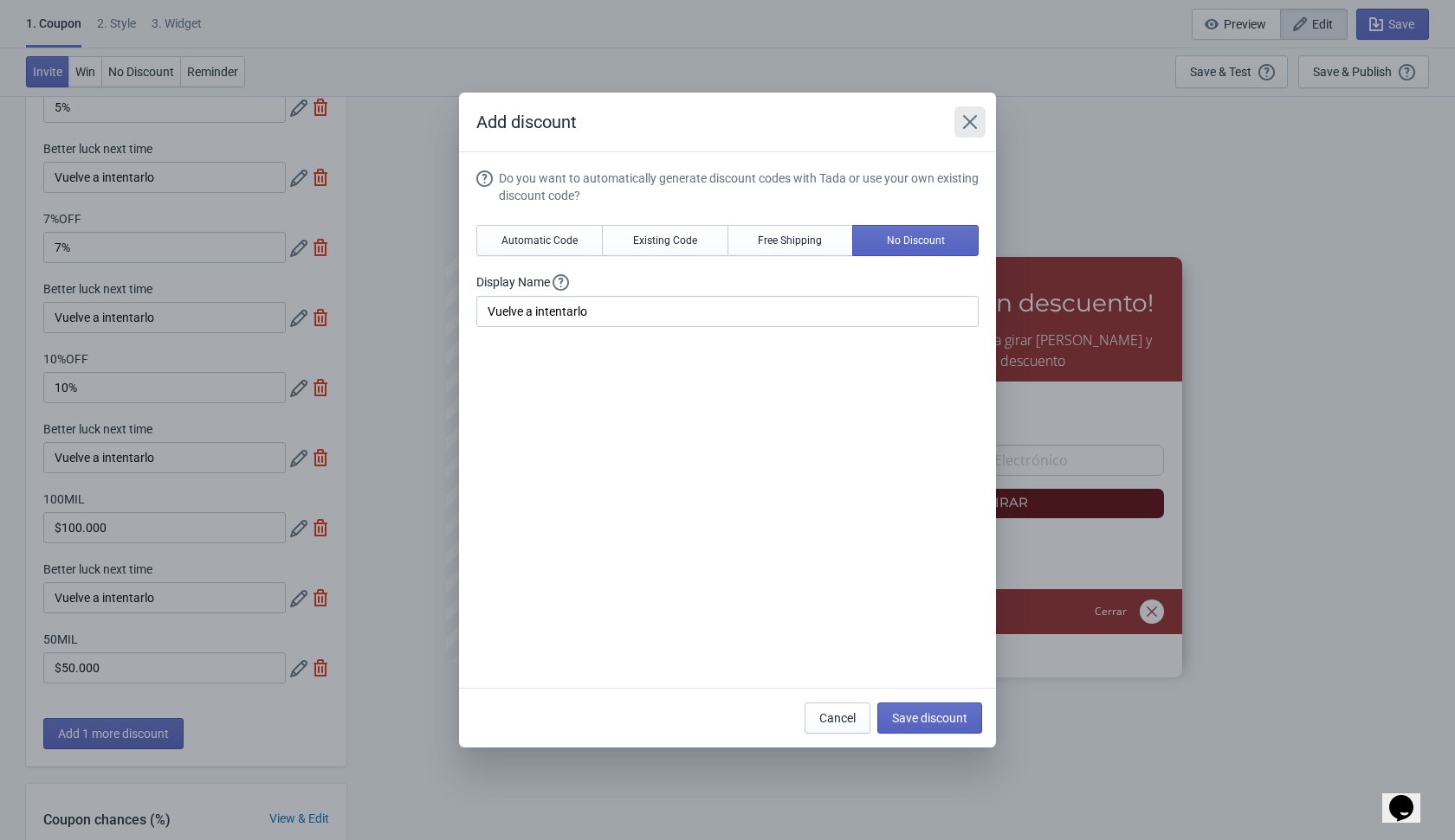
click at [964, 127] on icon "Close" at bounding box center [969, 122] width 14 height 14
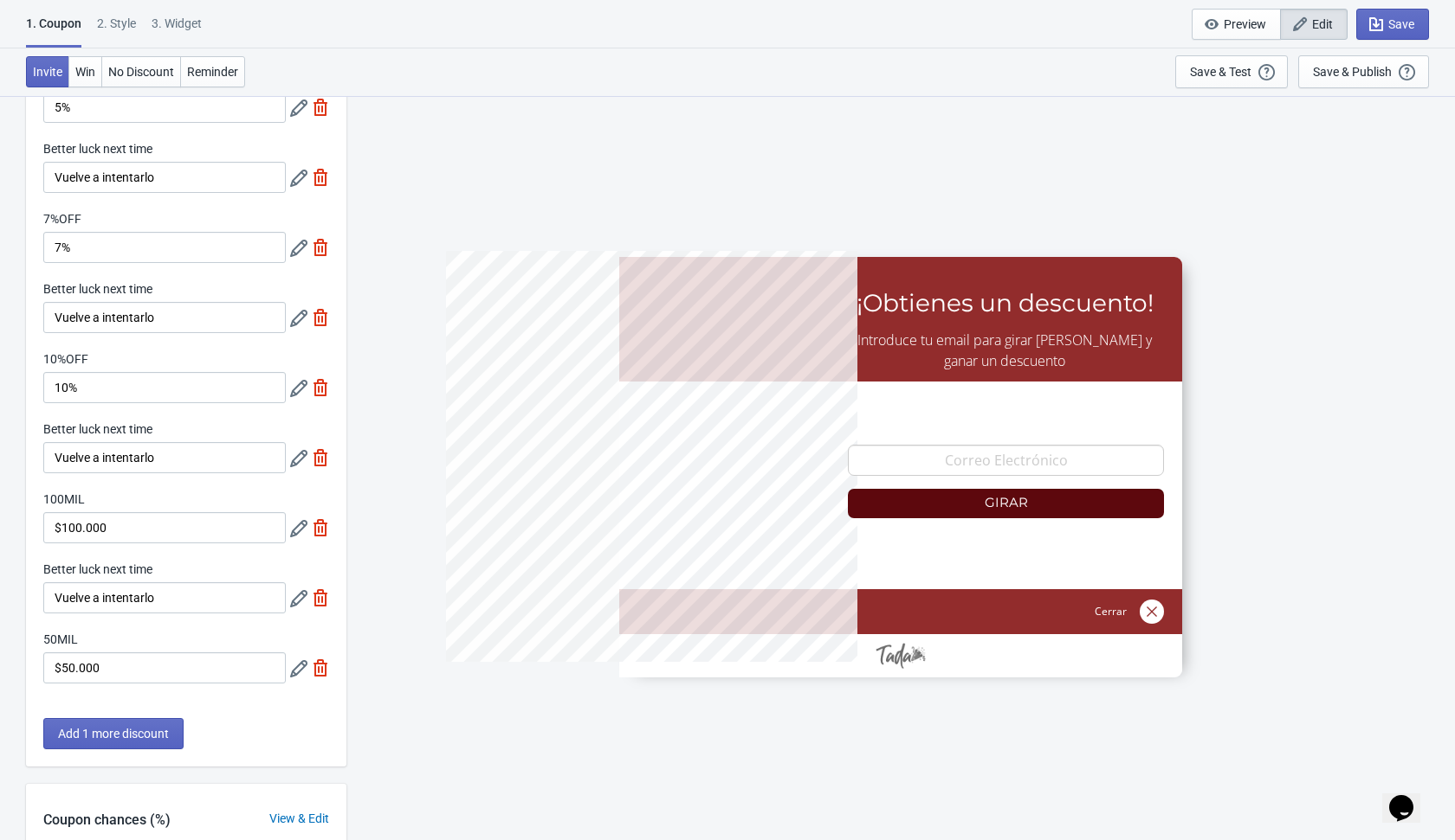
scroll to position [133, 0]
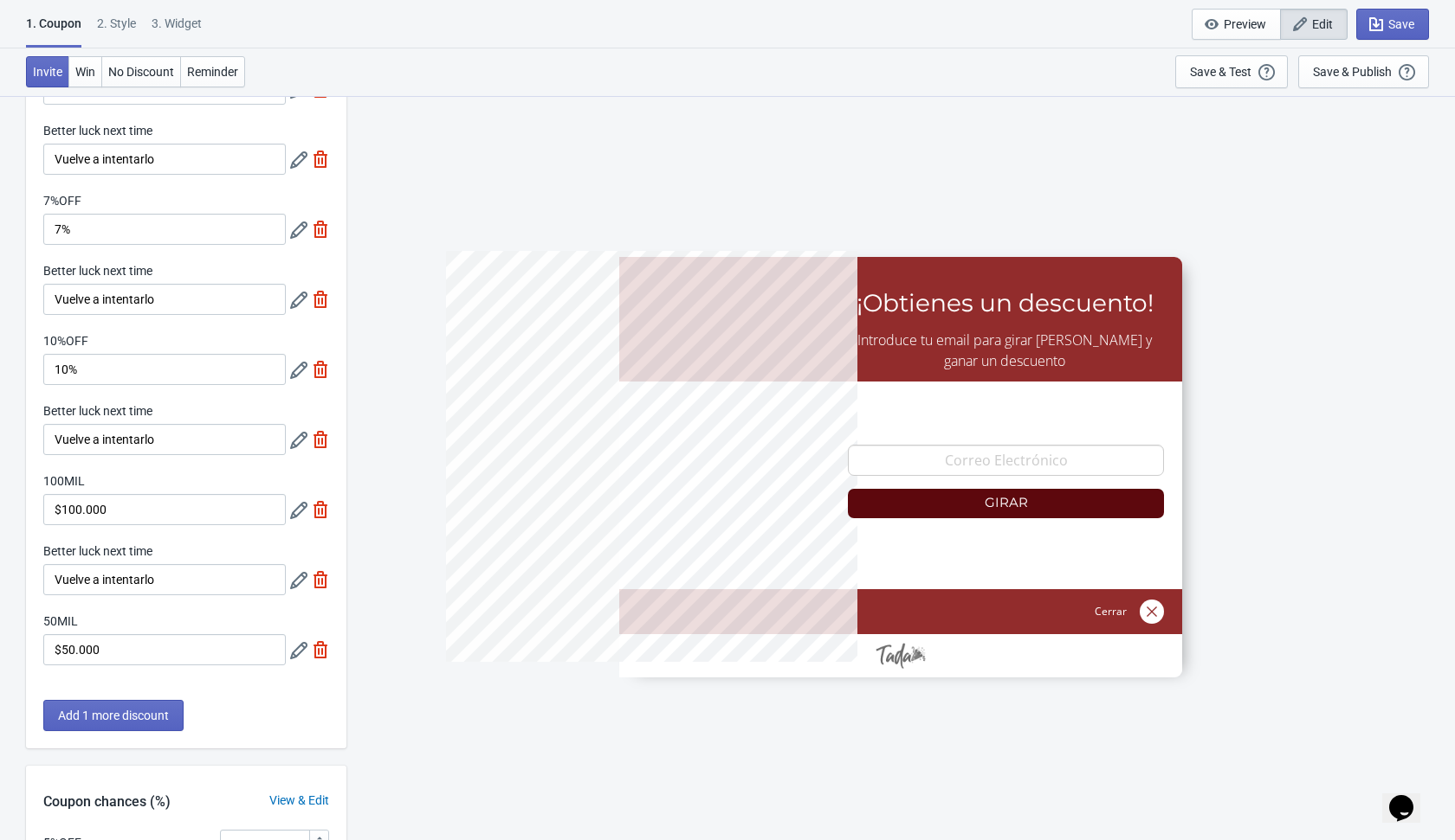
click at [292, 654] on icon at bounding box center [298, 651] width 18 height 18
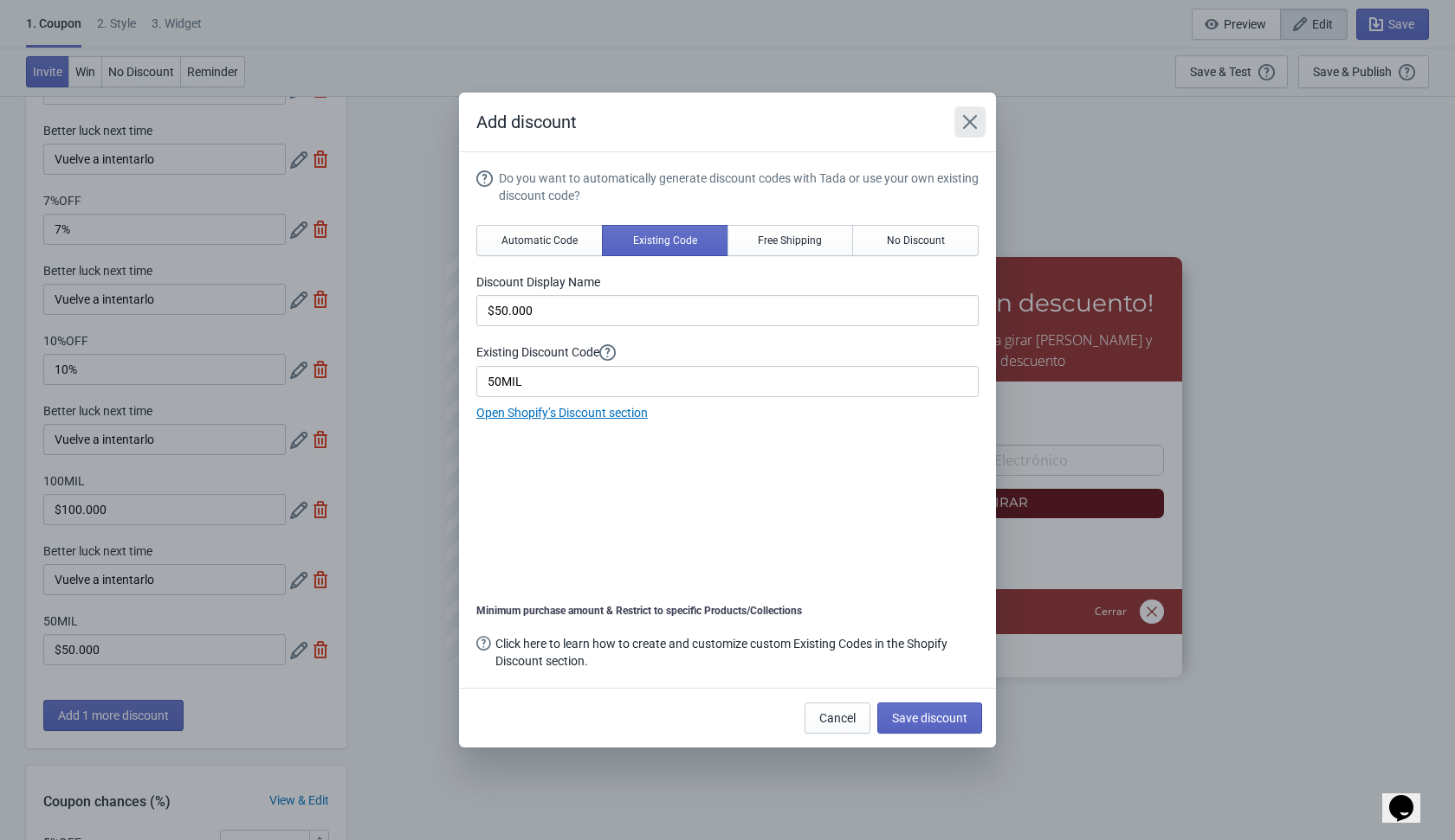
click at [980, 121] on button "Close" at bounding box center [970, 122] width 32 height 32
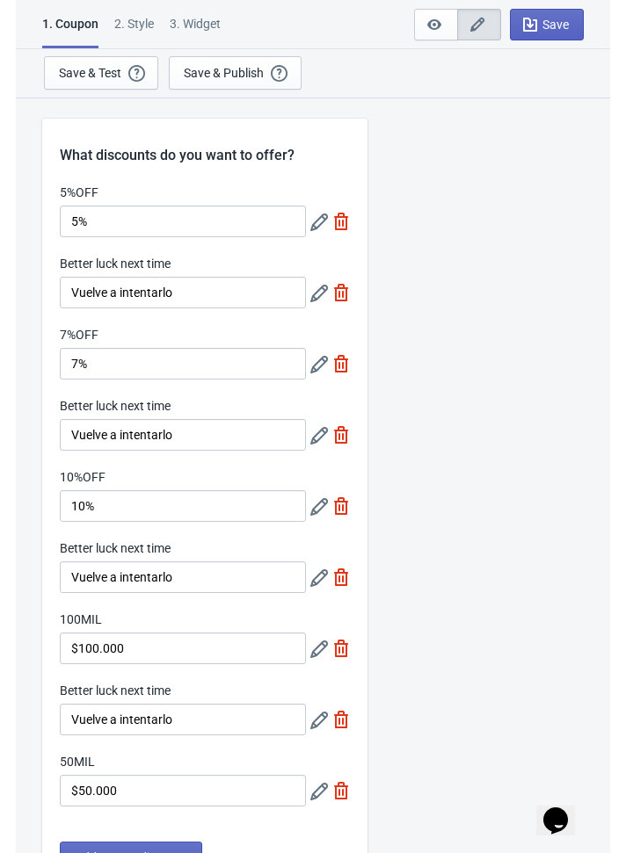
scroll to position [0, 0]
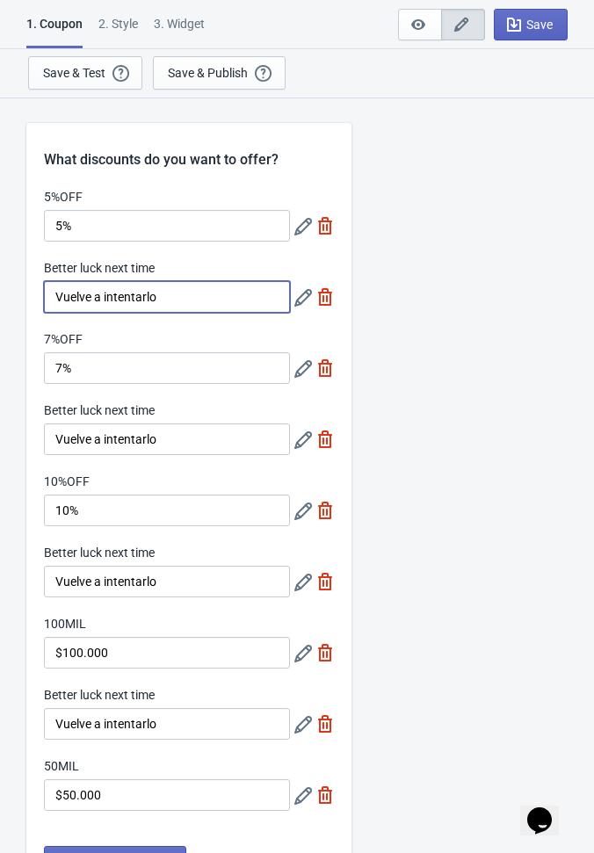
click at [184, 296] on input "Vuelve a intentarlo" at bounding box center [167, 297] width 246 height 32
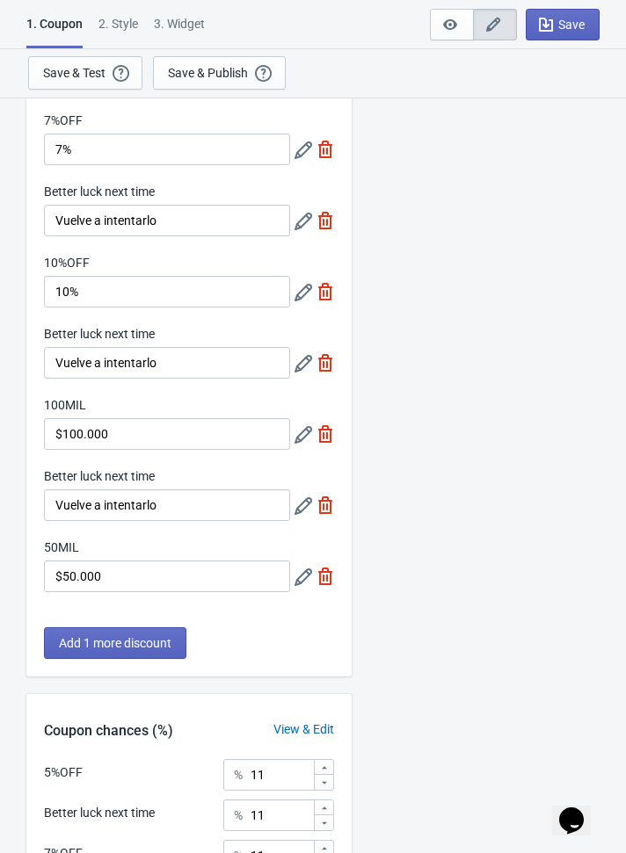
scroll to position [642, 0]
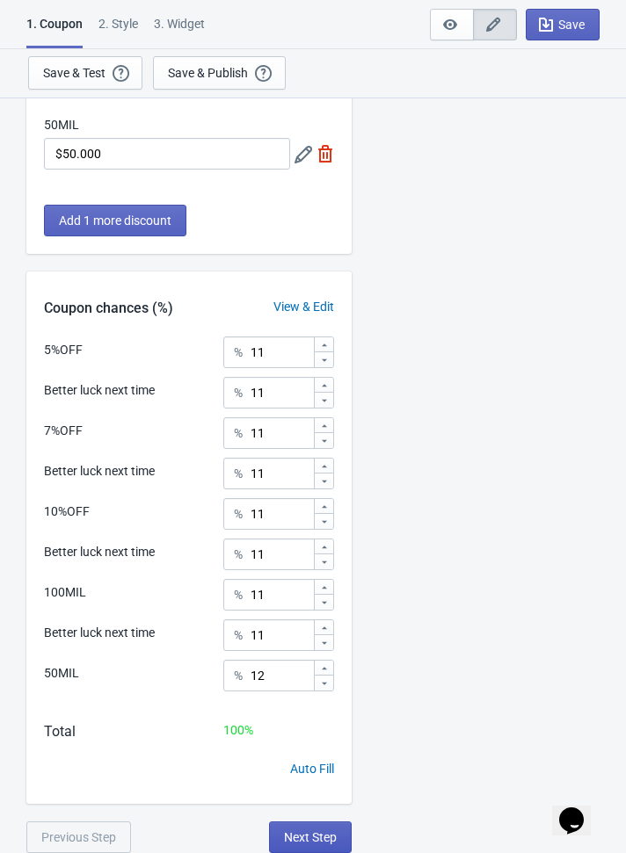
click at [324, 836] on span "Next Step" at bounding box center [310, 838] width 53 height 14
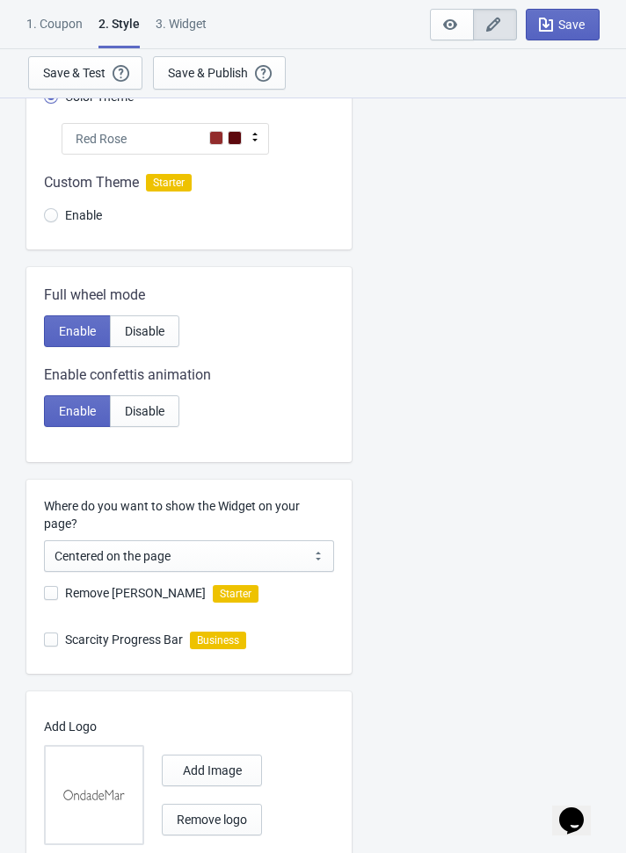
scroll to position [289, 0]
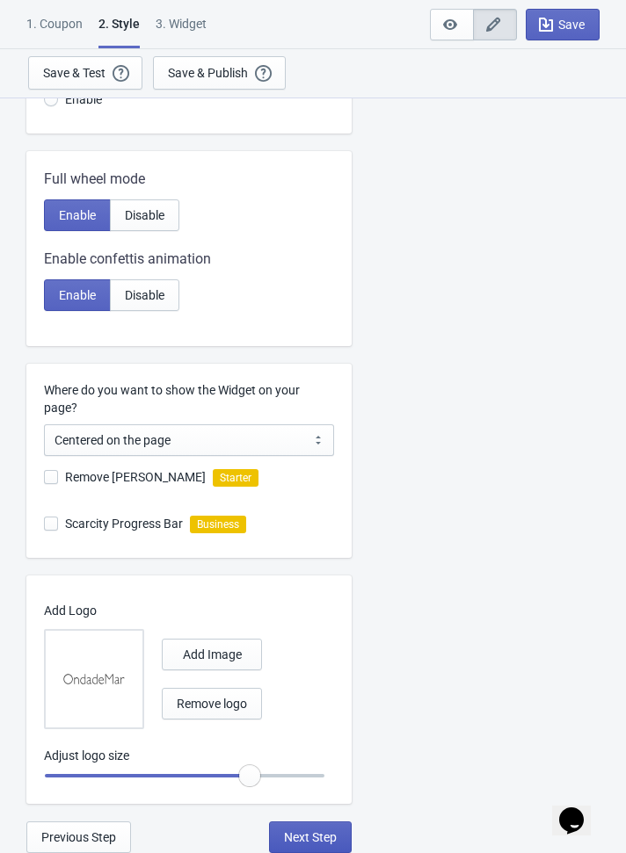
click at [318, 831] on span "Next Step" at bounding box center [310, 838] width 53 height 14
select select "1"
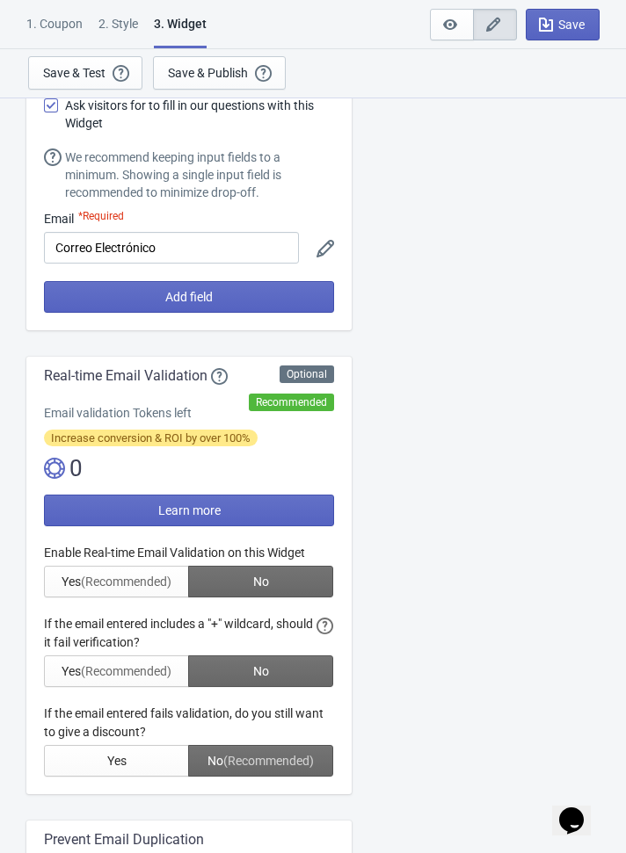
scroll to position [89, 0]
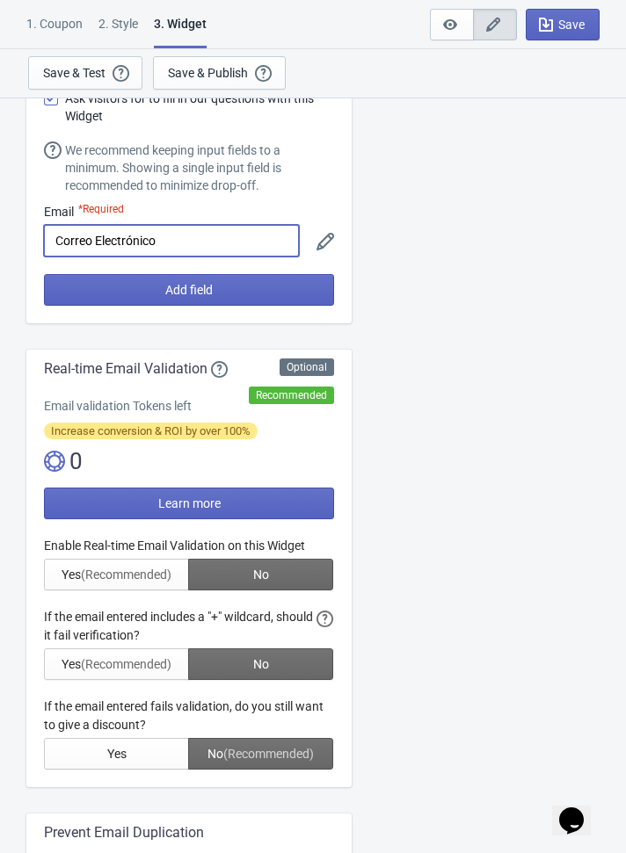
click at [247, 241] on input "Correo Electrónico" at bounding box center [171, 241] width 255 height 32
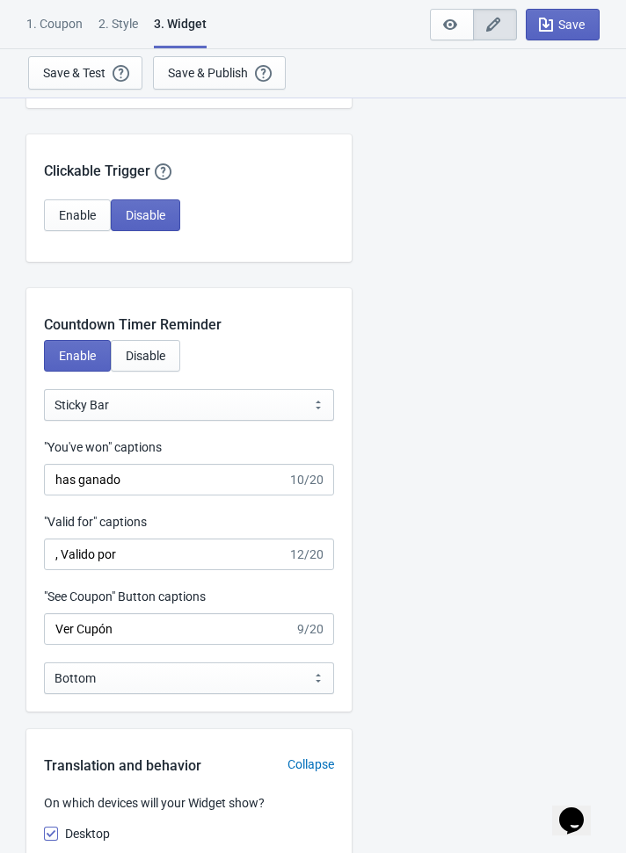
scroll to position [1657, 0]
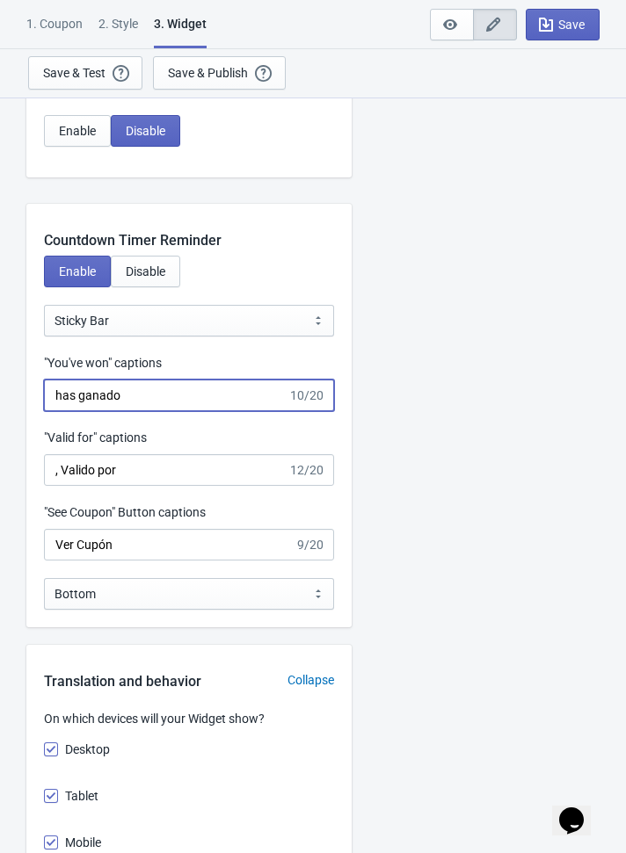
click at [190, 381] on input "has ganado" at bounding box center [165, 396] width 243 height 32
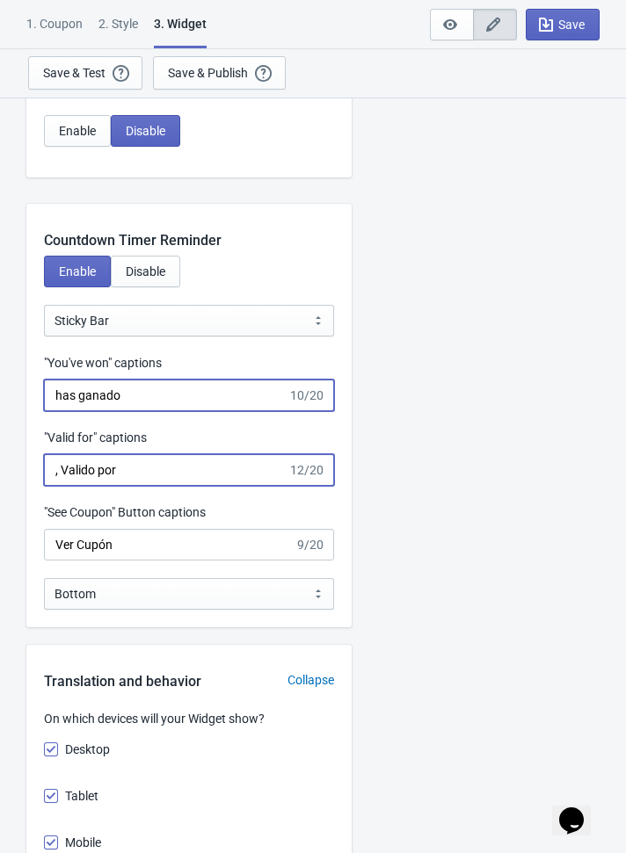
click at [157, 468] on input ", Valido por" at bounding box center [165, 470] width 243 height 32
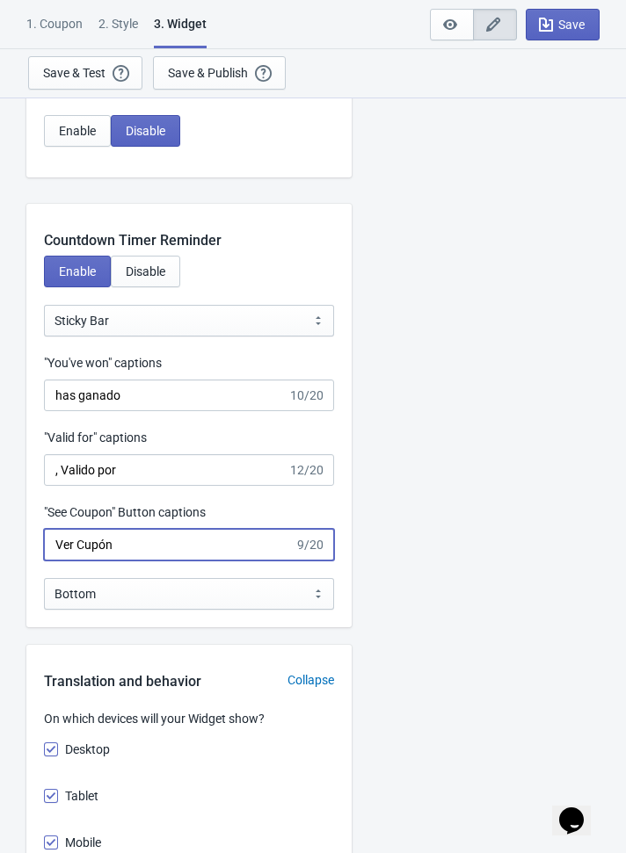
click at [166, 543] on input "Ver Cupón" at bounding box center [169, 545] width 251 height 32
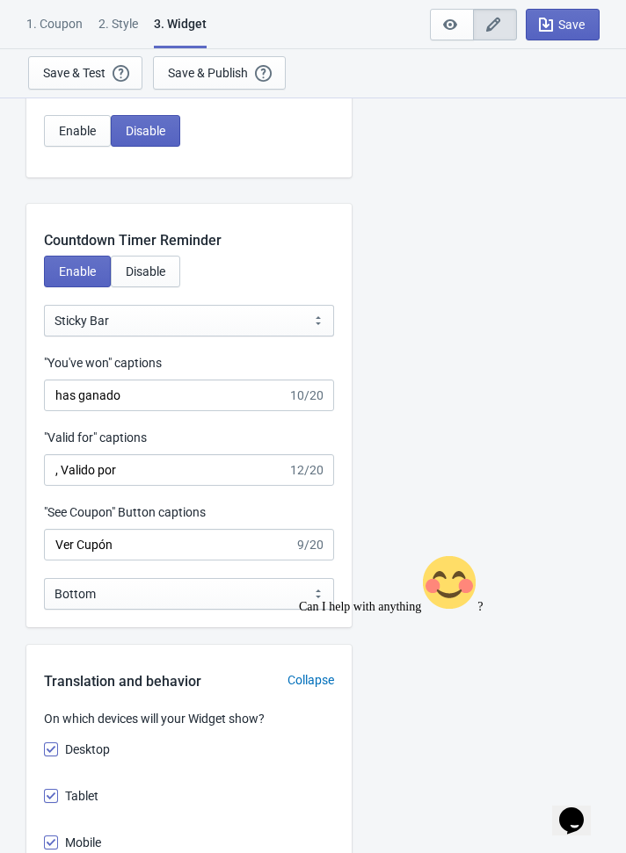
scroll to position [0, 0]
